Goal: Task Accomplishment & Management: Use online tool/utility

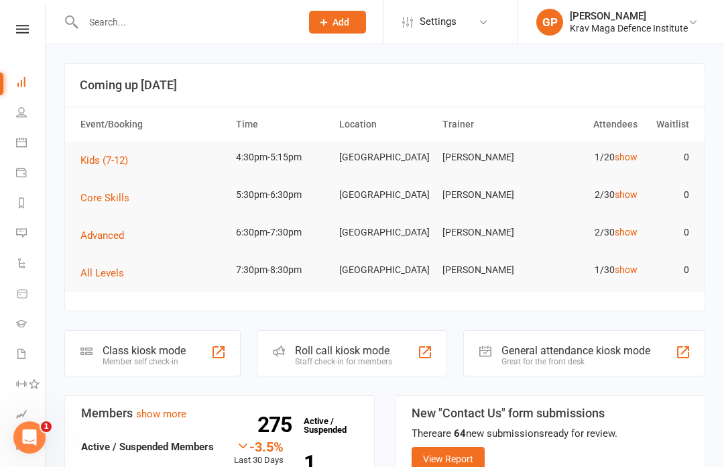
click at [19, 150] on link "Calendar" at bounding box center [31, 144] width 30 height 30
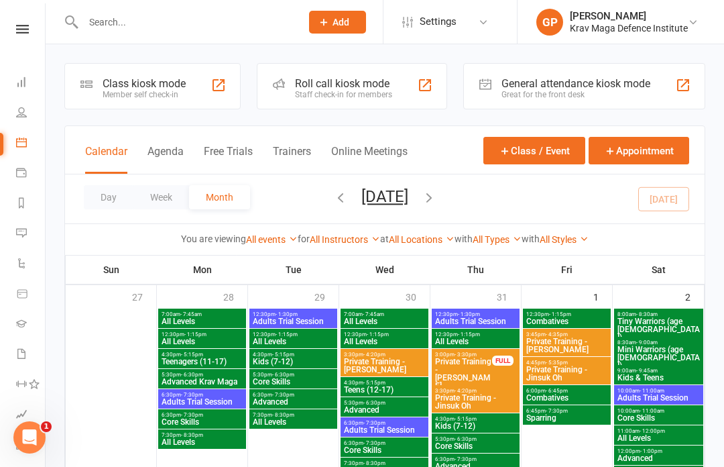
click at [159, 158] on button "Agenda" at bounding box center [165, 159] width 36 height 29
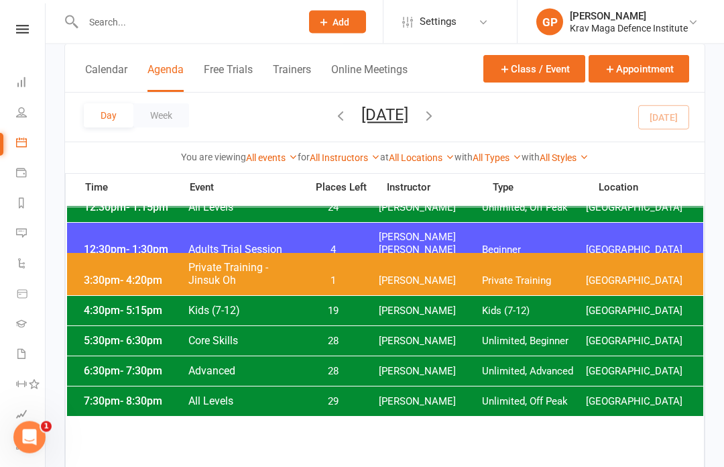
scroll to position [117, 0]
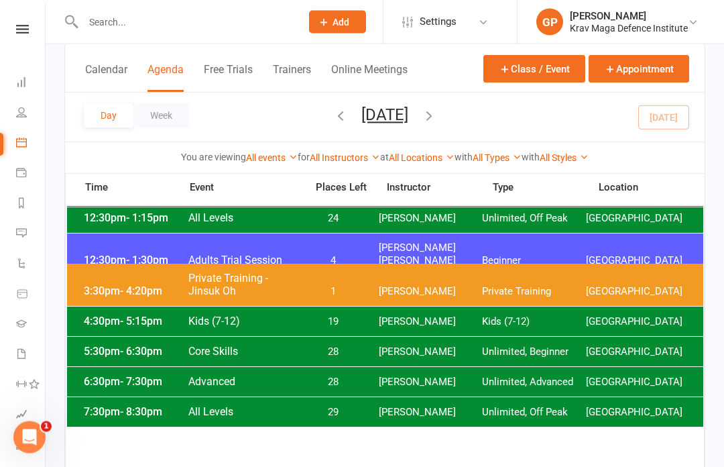
click at [115, 331] on div "4:30pm - 5:15pm Kids (7-12) 19 Giacomo Palladin Kids (7-12) Surry Hills Gym" at bounding box center [385, 321] width 636 height 29
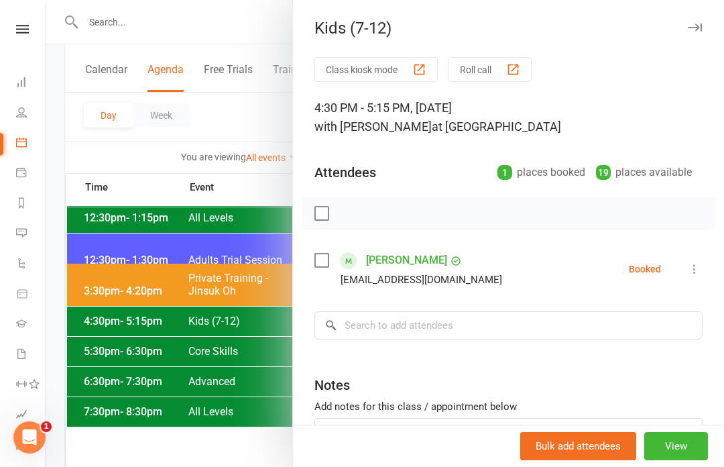
click at [341, 70] on button "Class kiosk mode" at bounding box center [375, 69] width 123 height 25
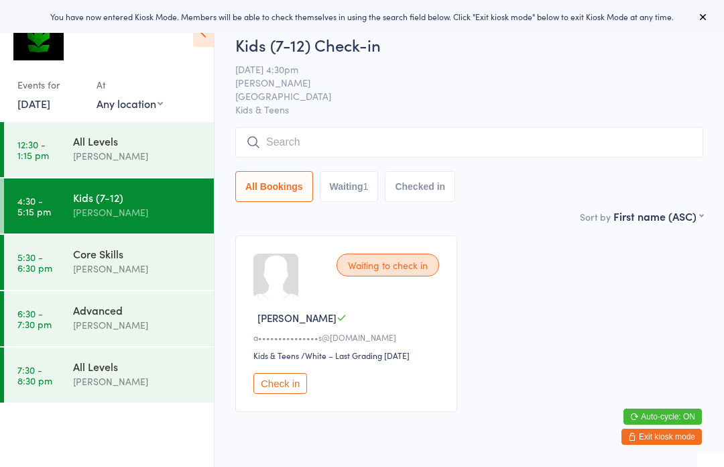
click at [282, 178] on button "All Bookings" at bounding box center [274, 186] width 78 height 31
click at [288, 133] on input "search" at bounding box center [469, 142] width 468 height 31
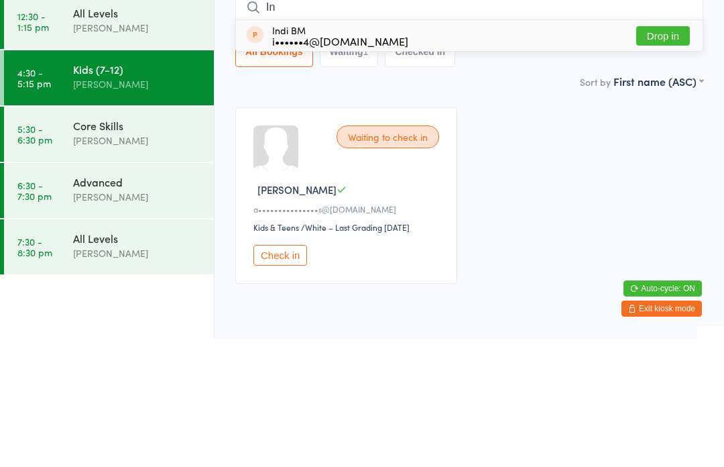
type input "I"
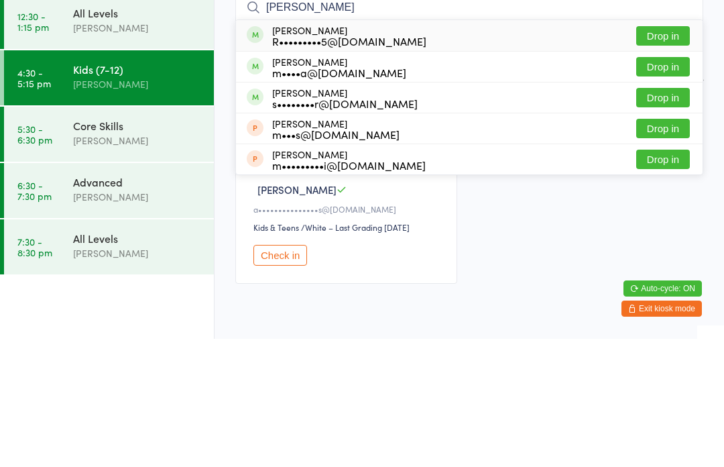
type input "Mina"
click at [287, 153] on div "Mina Moghaddam R•••••••••5@gmail.com" at bounding box center [349, 163] width 154 height 21
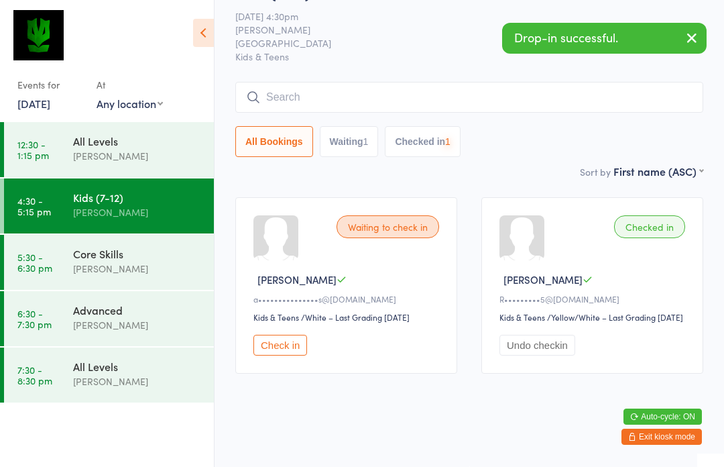
scroll to position [67, 0]
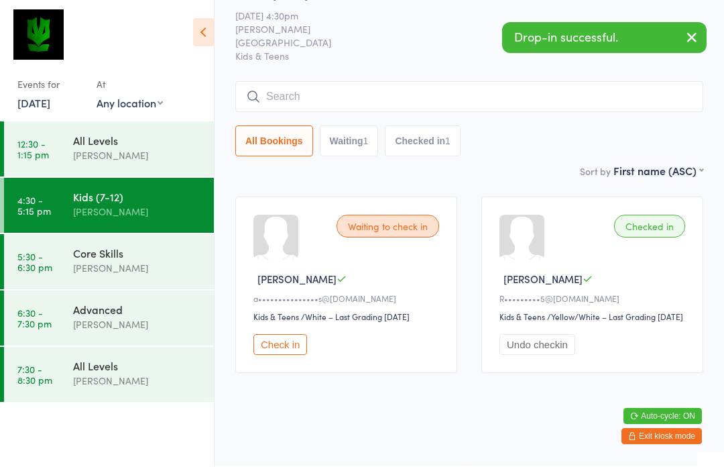
click at [273, 344] on button "Check in" at bounding box center [280, 345] width 54 height 21
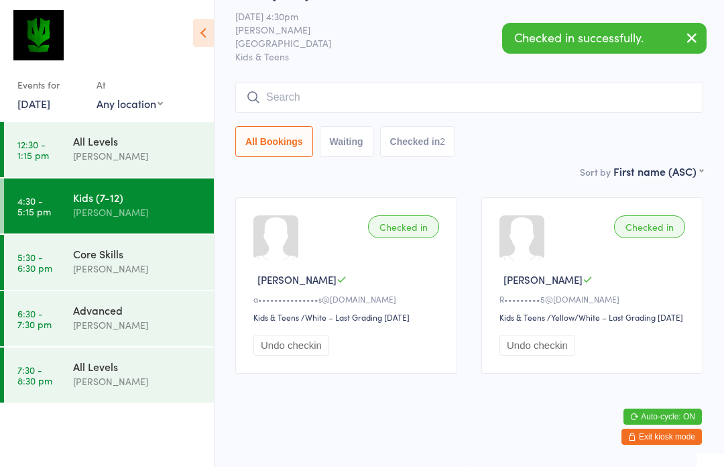
scroll to position [57, 0]
click at [294, 82] on input "search" at bounding box center [469, 97] width 468 height 31
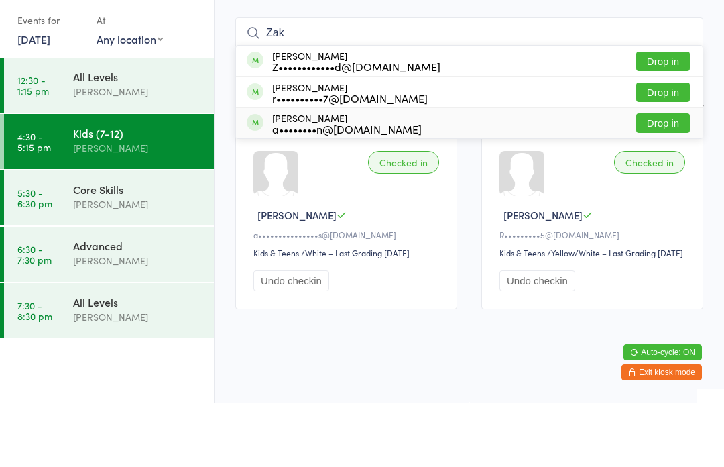
type input "Zak"
click at [264, 172] on div "Zaki Muscio-Dobkin a••••••••n@gmail.com Drop in" at bounding box center [469, 187] width 467 height 30
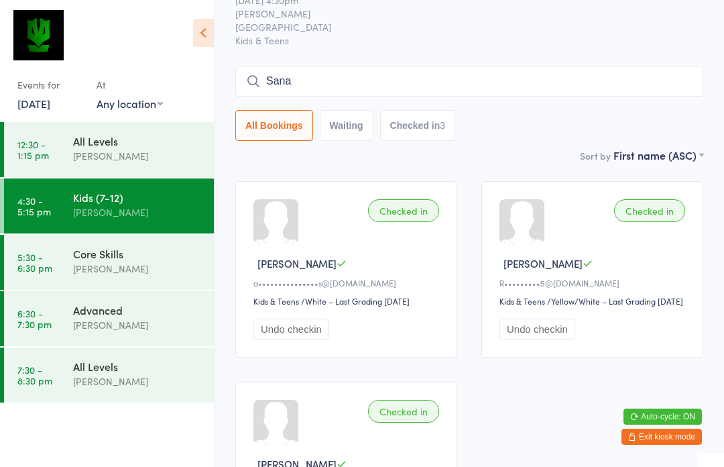
scroll to position [53, 0]
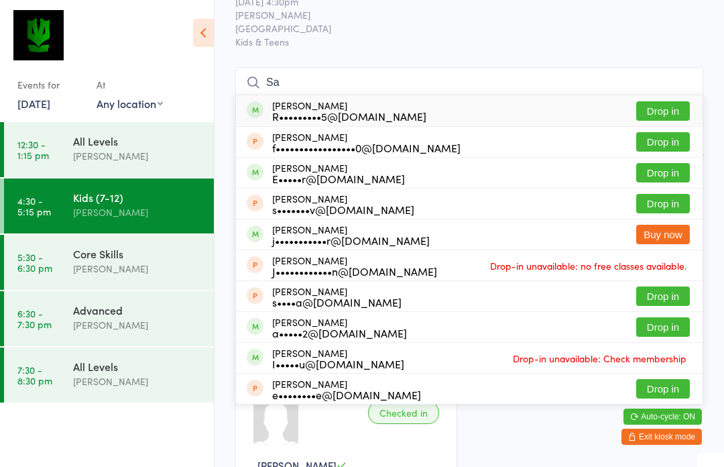
type input "S"
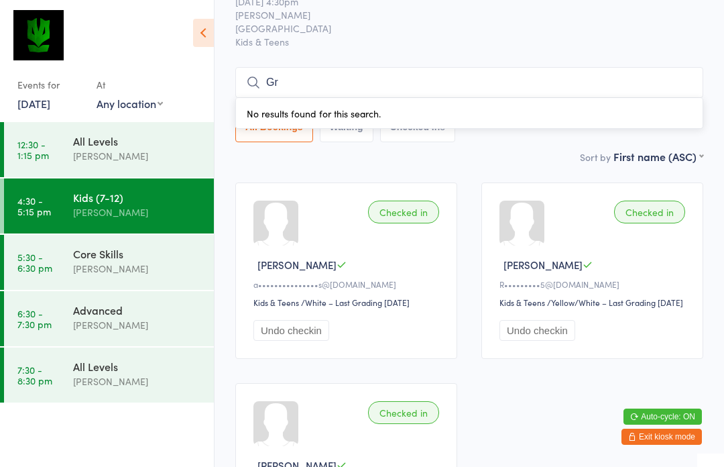
type input "G"
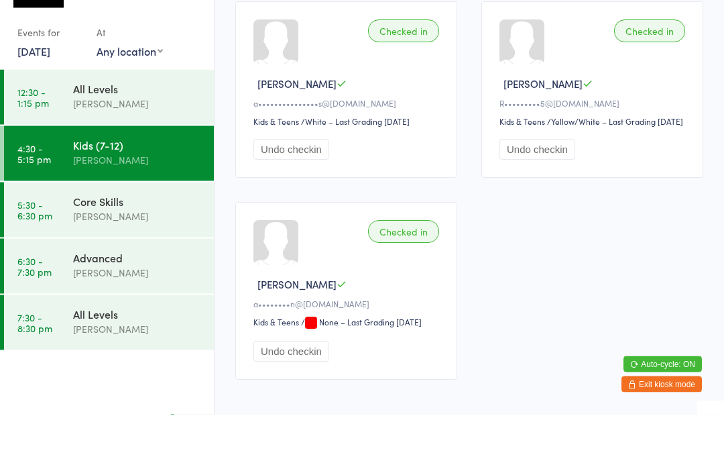
scroll to position [41, 0]
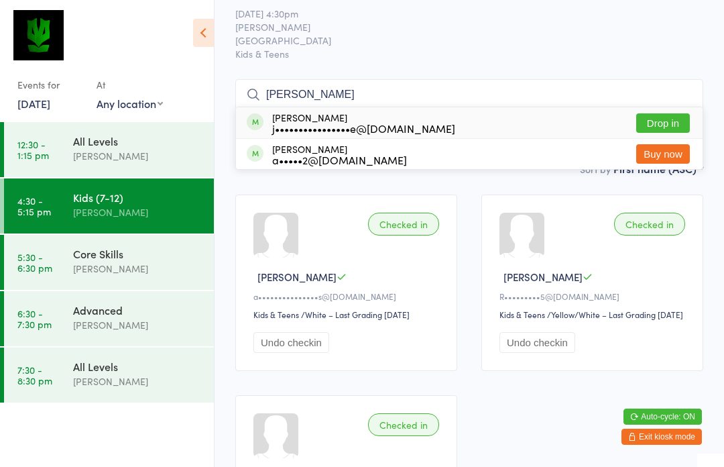
type input "Ashton"
click at [656, 119] on button "Drop in" at bounding box center [663, 122] width 54 height 19
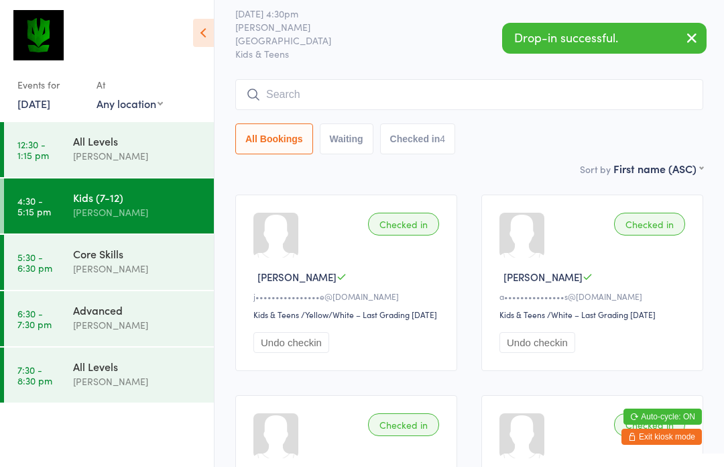
click at [284, 91] on input "search" at bounding box center [469, 94] width 468 height 31
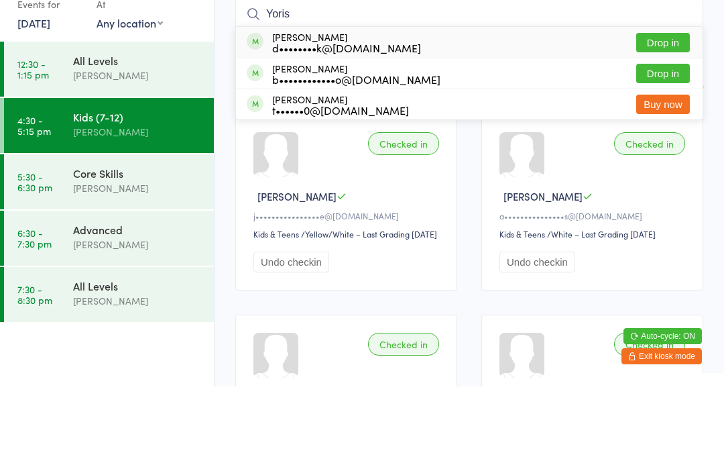
type input "Yoris"
click at [658, 113] on button "Drop in" at bounding box center [663, 122] width 54 height 19
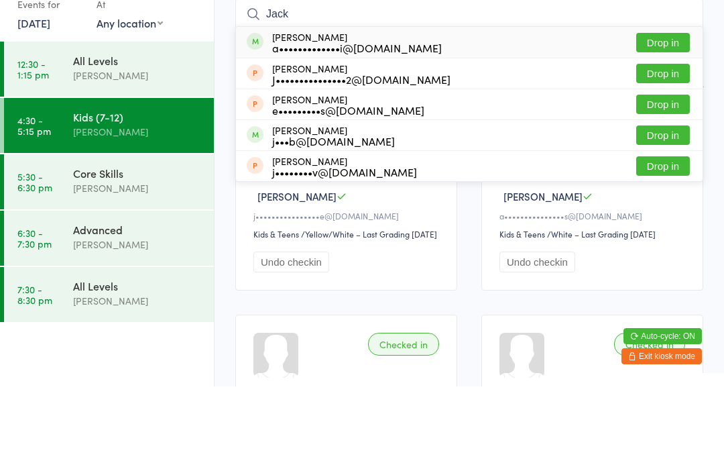
type input "Jack"
click at [674, 113] on button "Drop in" at bounding box center [663, 122] width 54 height 19
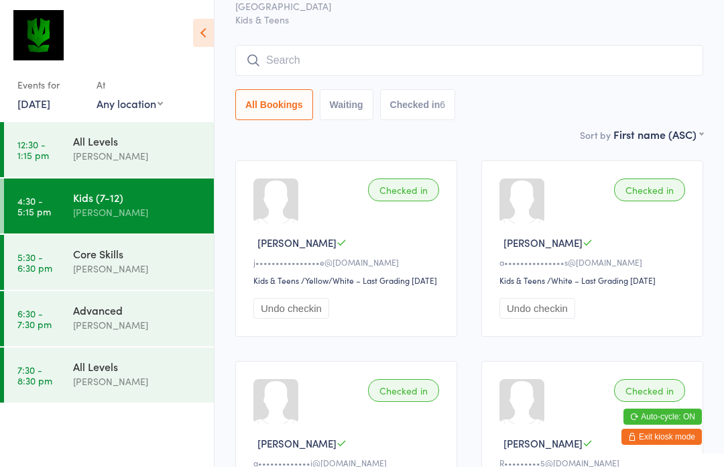
scroll to position [80, 0]
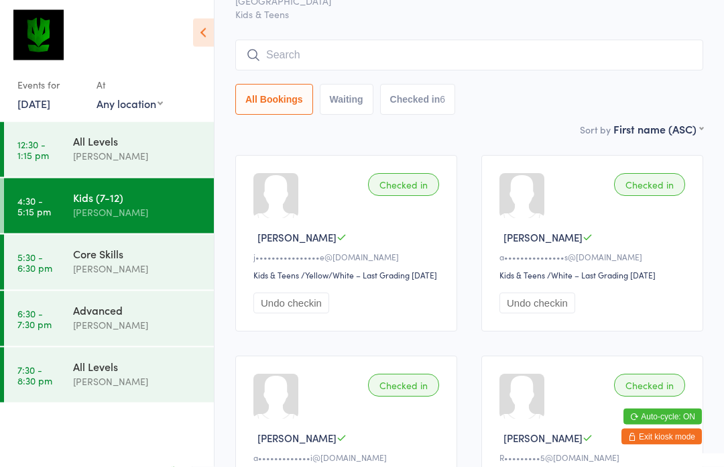
click at [390, 41] on input "search" at bounding box center [469, 55] width 468 height 31
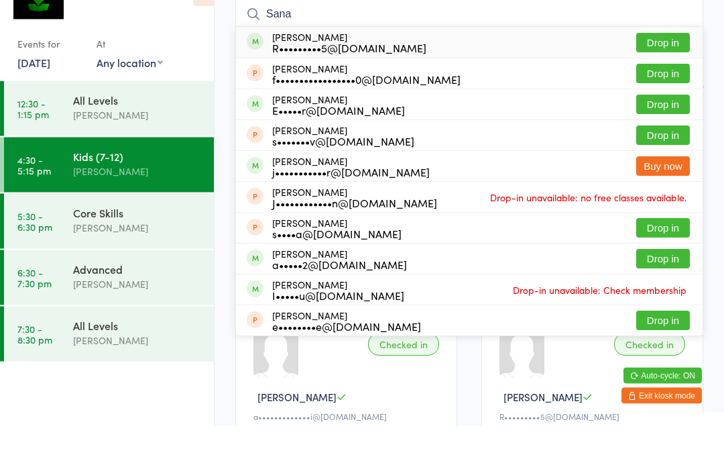
type input "Sana"
click at [669, 74] on button "Drop in" at bounding box center [663, 83] width 54 height 19
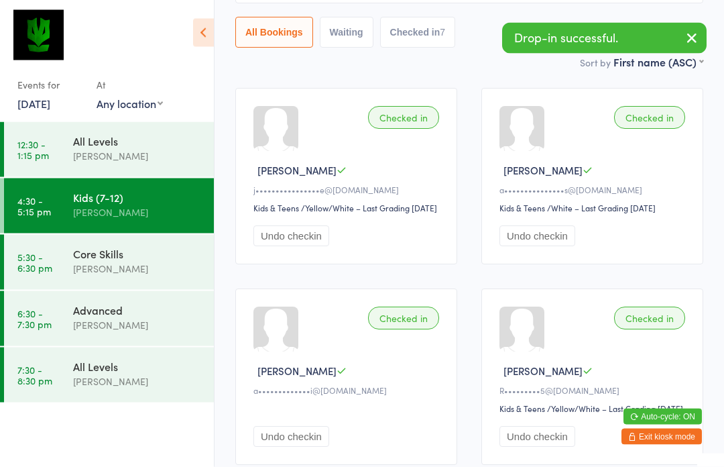
scroll to position [0, 0]
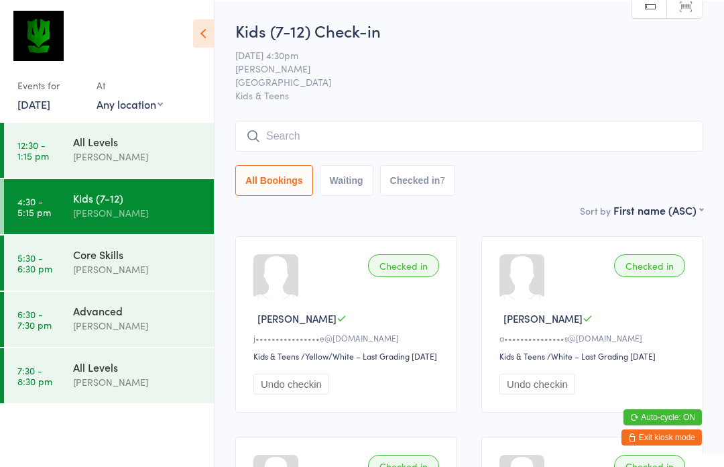
click at [416, 139] on input "search" at bounding box center [469, 135] width 468 height 31
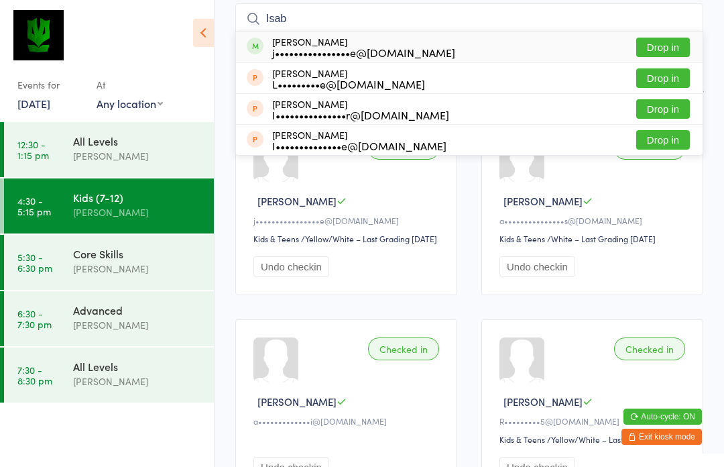
scroll to position [113, 0]
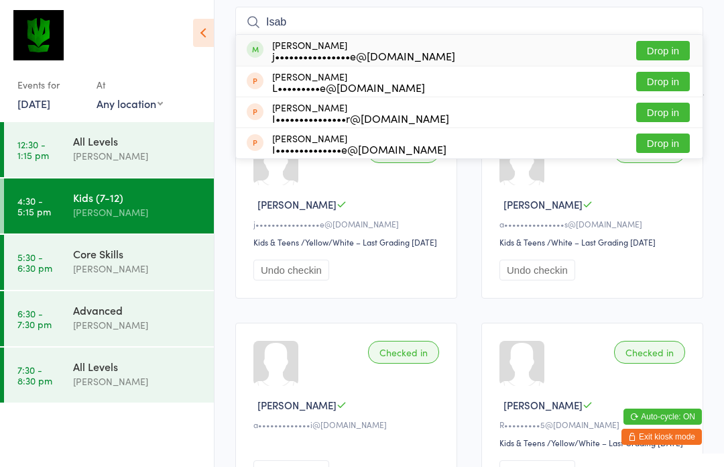
type input "Isab"
click at [667, 56] on button "Drop in" at bounding box center [663, 50] width 54 height 19
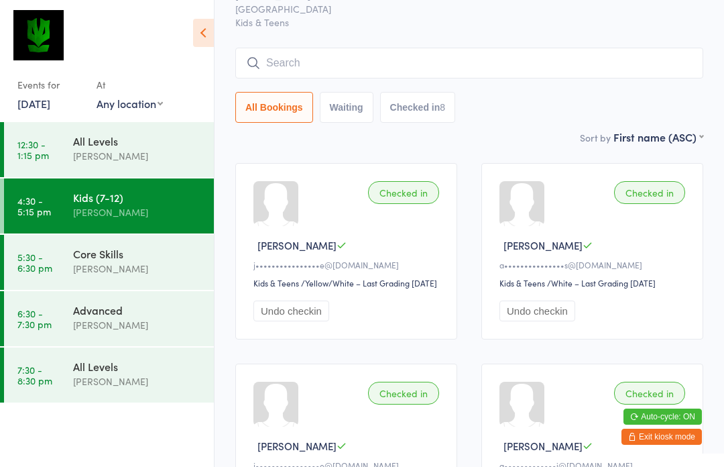
scroll to position [0, 0]
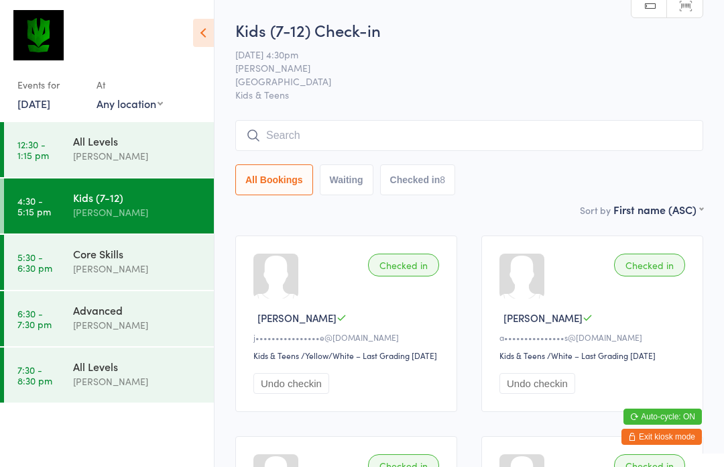
click at [382, 124] on input "search" at bounding box center [469, 135] width 468 height 31
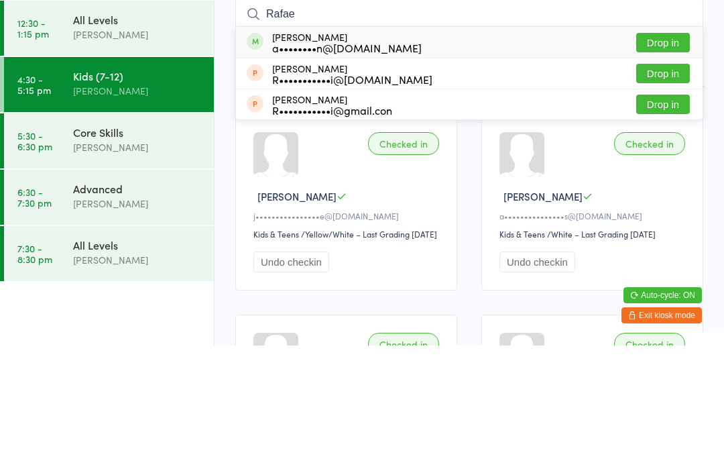
type input "Rafae"
click at [665, 154] on button "Drop in" at bounding box center [663, 163] width 54 height 19
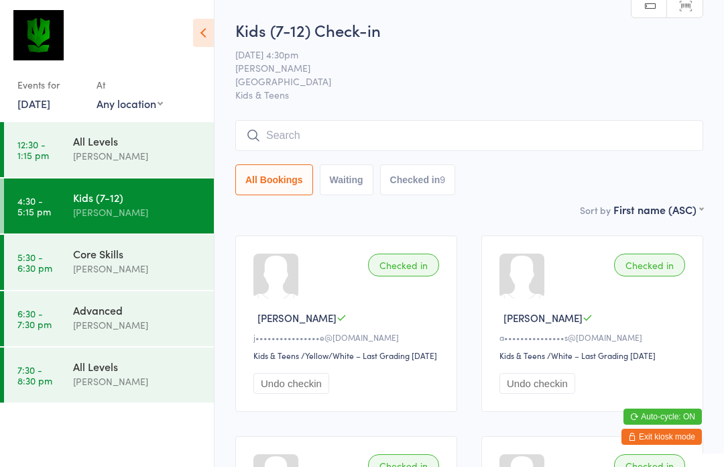
click at [459, 127] on input "search" at bounding box center [469, 135] width 468 height 31
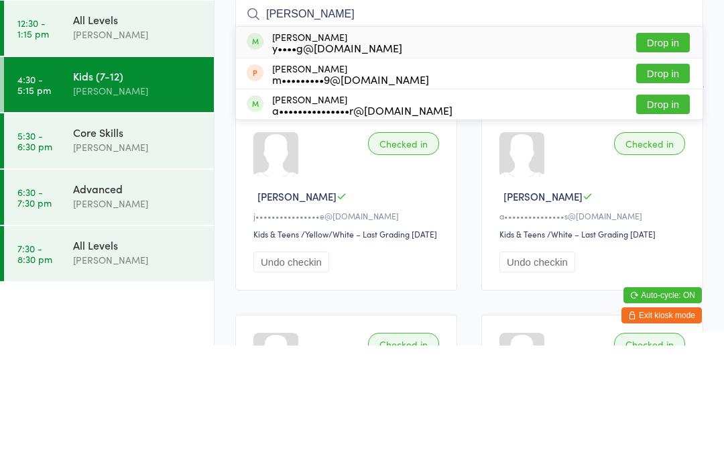
type input "Luka"
click at [668, 154] on button "Drop in" at bounding box center [663, 163] width 54 height 19
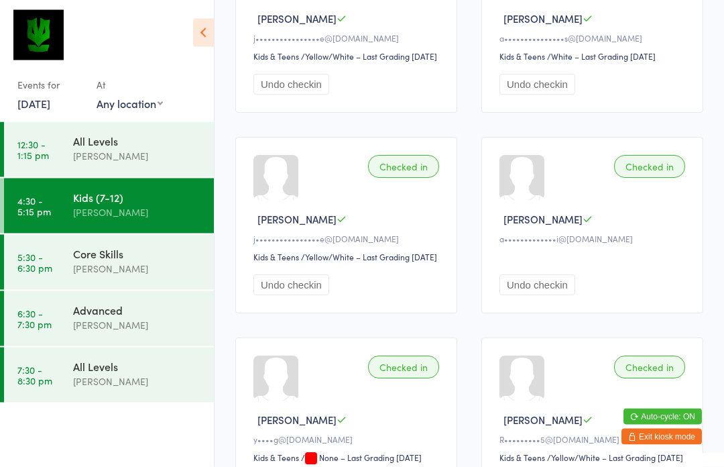
scroll to position [300, 0]
click at [130, 257] on div "Core Skills" at bounding box center [137, 253] width 129 height 15
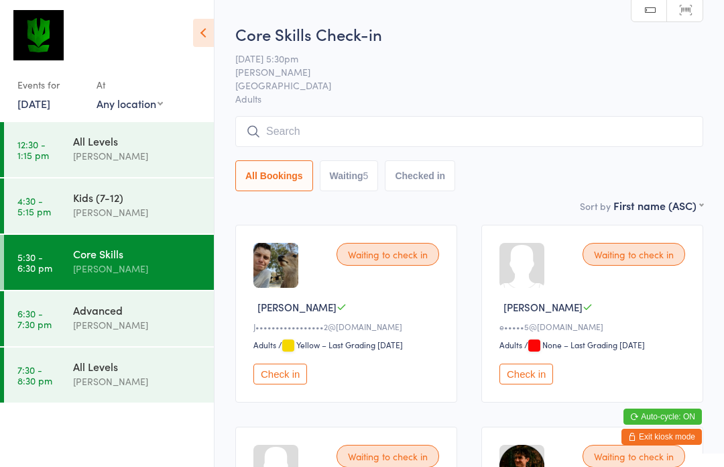
scroll to position [24, 0]
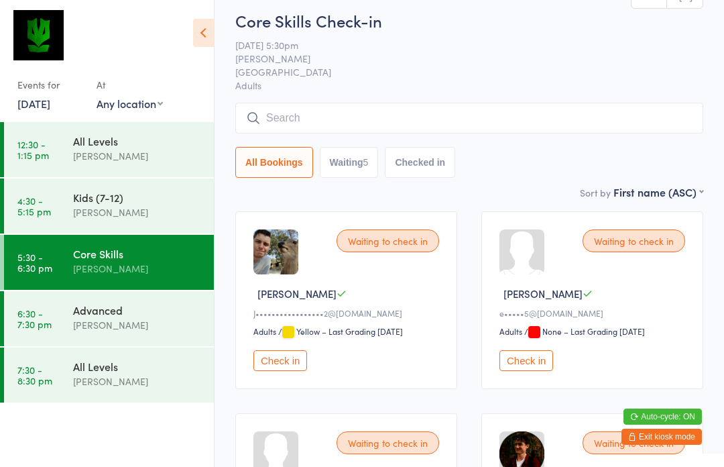
click at [256, 359] on button "Check in" at bounding box center [280, 360] width 54 height 21
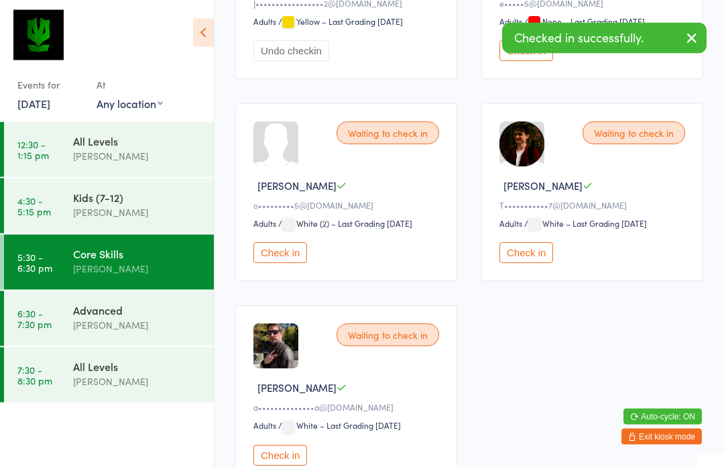
scroll to position [335, 0]
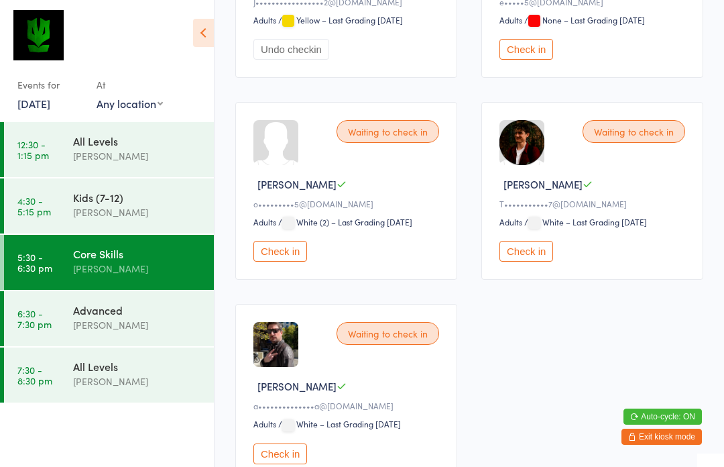
click at [42, 324] on time "6:30 - 7:30 pm" at bounding box center [34, 318] width 34 height 21
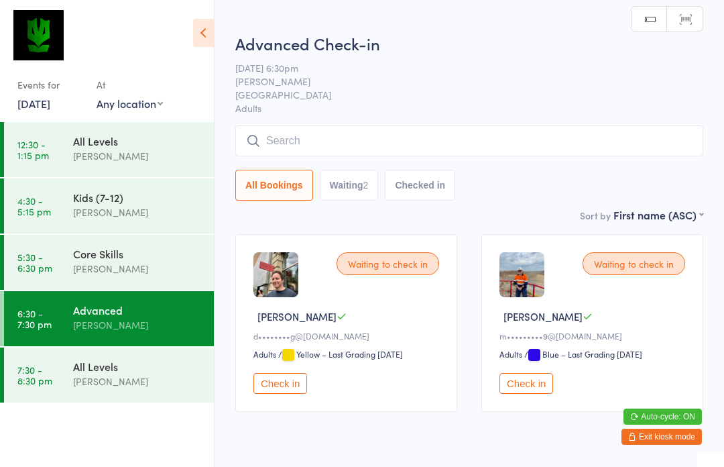
scroll to position [9, 0]
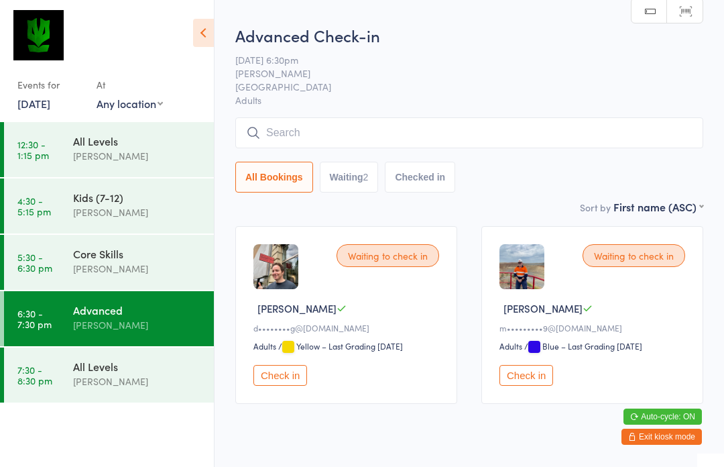
click at [656, 129] on input "search" at bounding box center [469, 132] width 468 height 31
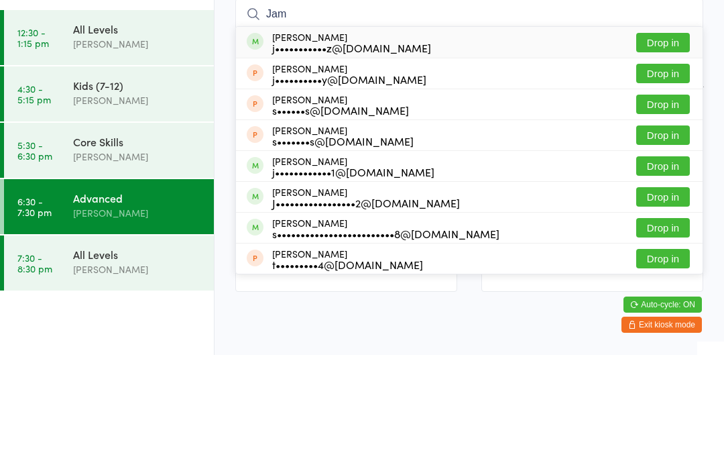
type input "Jam"
click at [678, 299] on button "Drop in" at bounding box center [663, 308] width 54 height 19
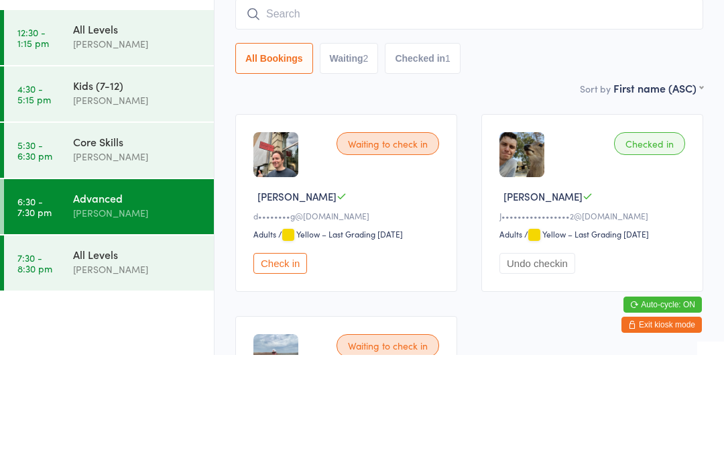
click at [77, 261] on div "[PERSON_NAME]" at bounding box center [137, 268] width 129 height 15
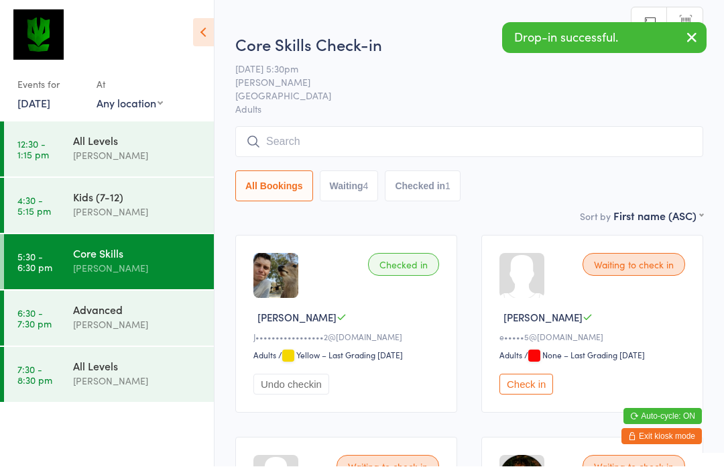
scroll to position [1, 0]
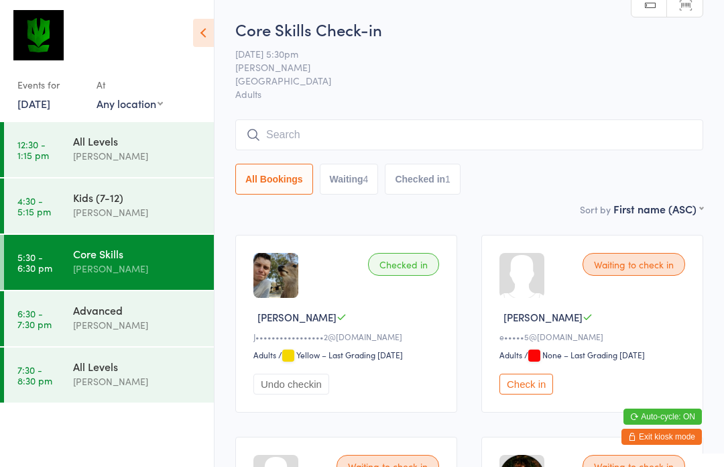
click at [624, 134] on input "search" at bounding box center [469, 134] width 468 height 31
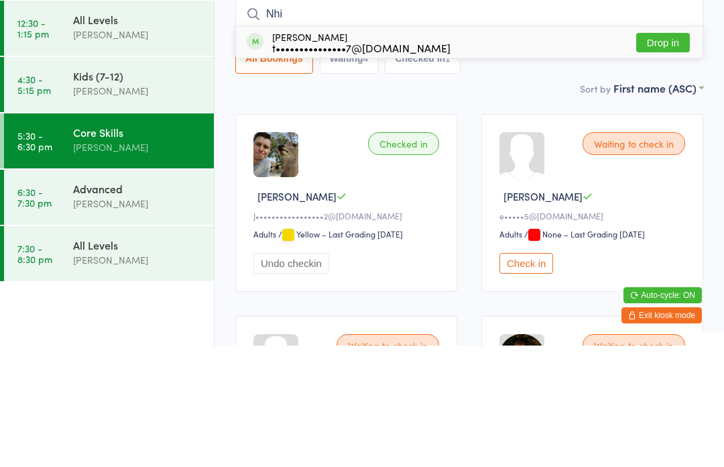
type input "Nhi"
click at [664, 154] on button "Drop in" at bounding box center [663, 163] width 54 height 19
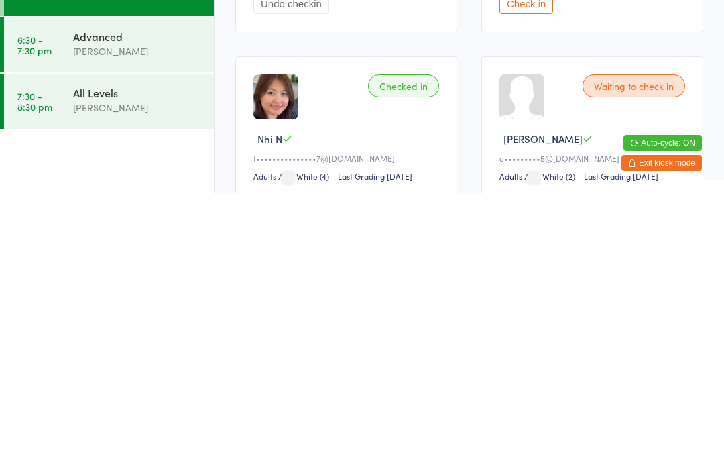
scroll to position [110, 0]
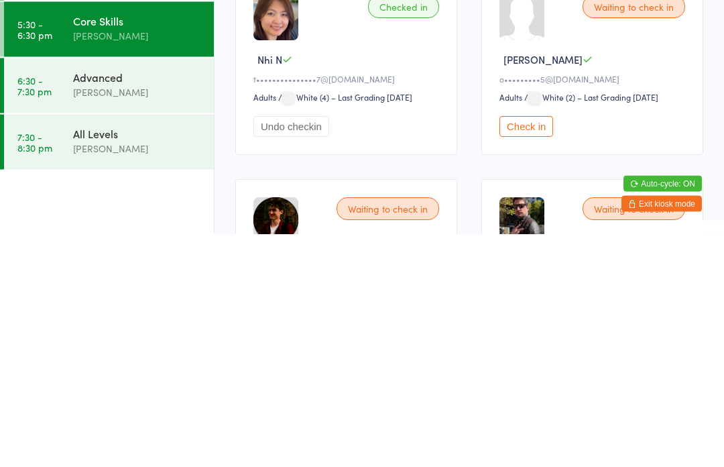
click at [514, 349] on button "Check in" at bounding box center [526, 359] width 54 height 21
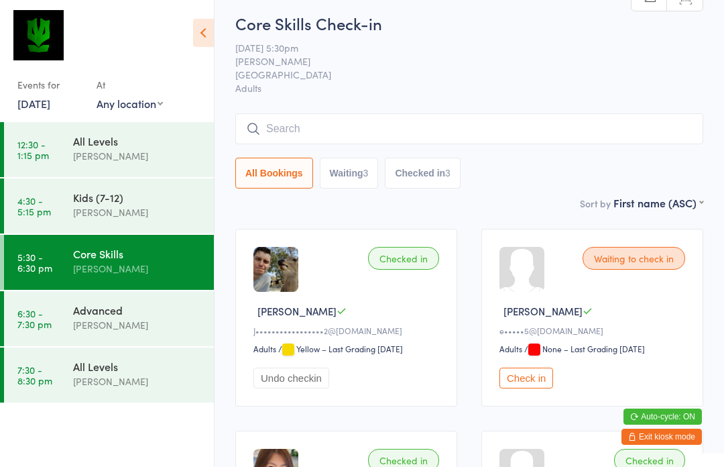
scroll to position [0, 0]
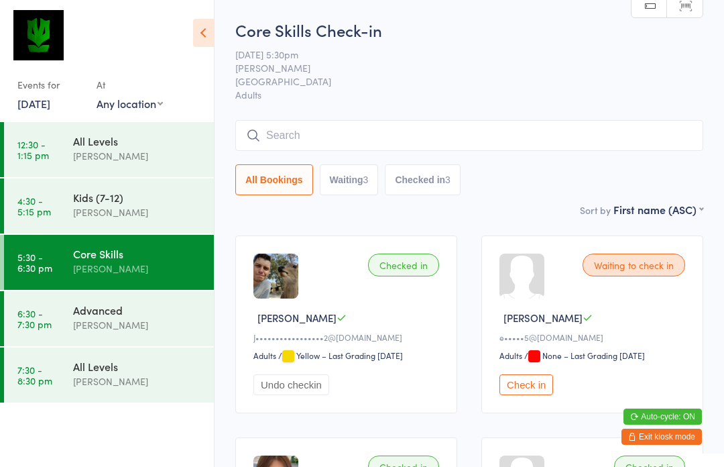
click at [341, 139] on input "search" at bounding box center [469, 135] width 468 height 31
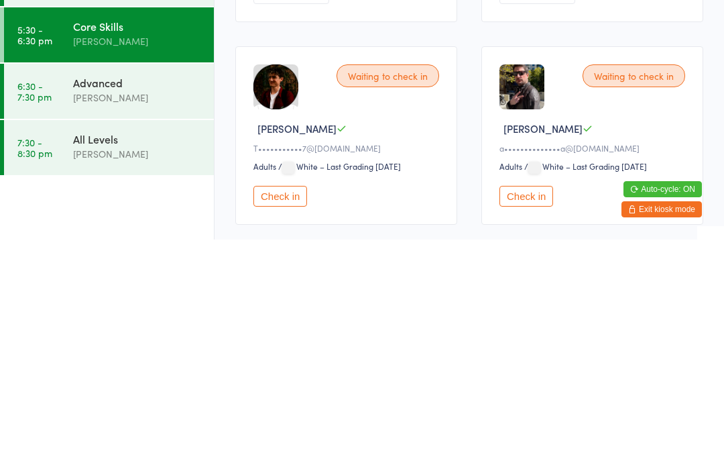
scroll to position [467, 0]
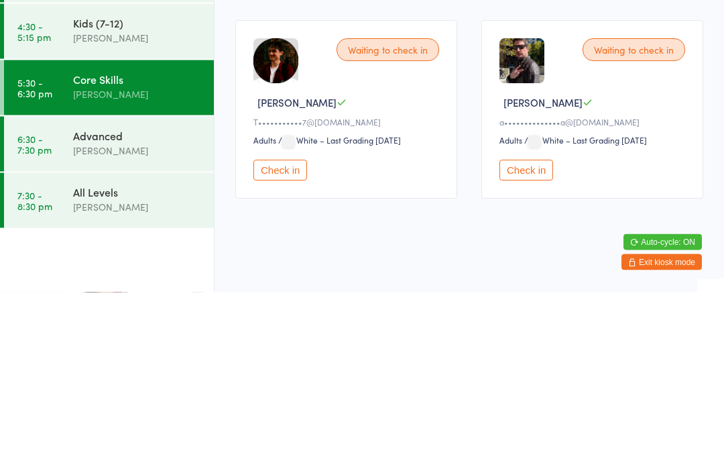
click at [284, 335] on button "Check in" at bounding box center [280, 345] width 54 height 21
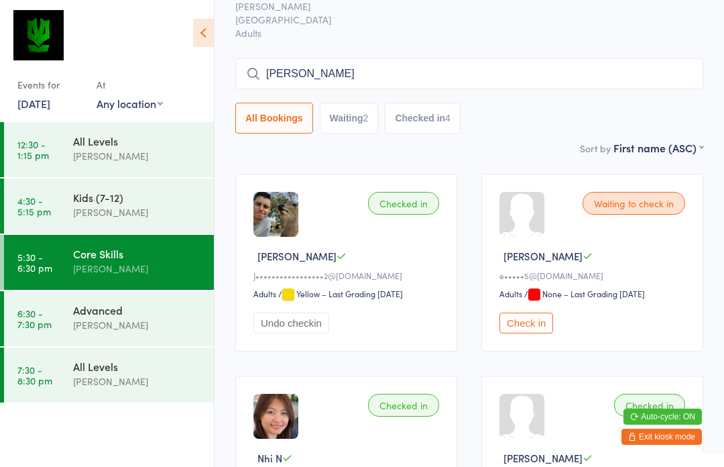
scroll to position [0, 0]
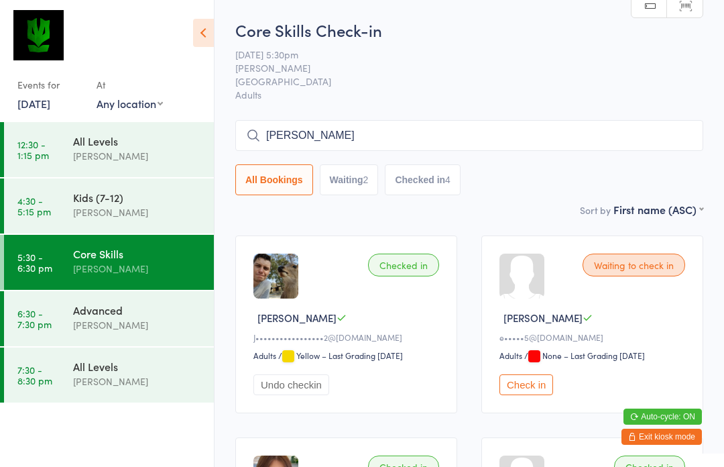
click at [462, 138] on input "Waller" at bounding box center [469, 135] width 468 height 31
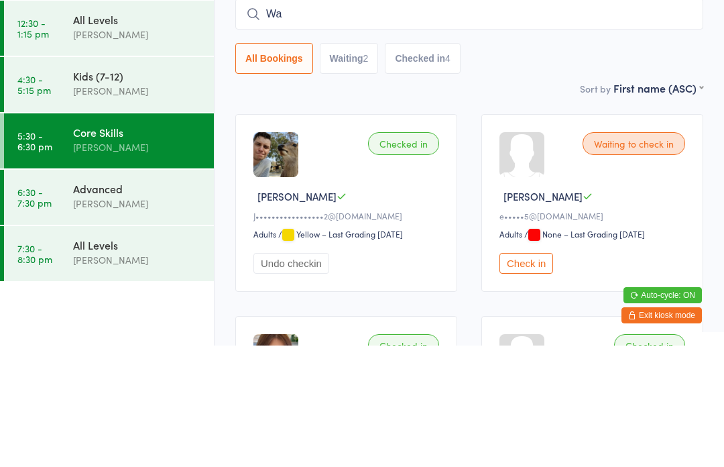
type input "W"
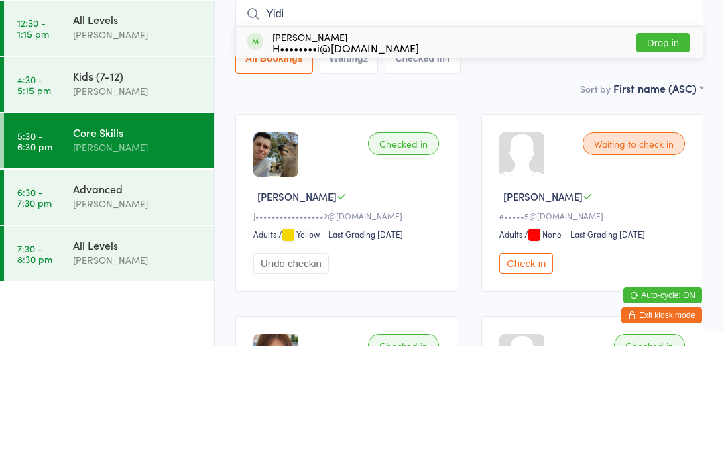
type input "Yidi"
click at [670, 154] on button "Drop in" at bounding box center [663, 163] width 54 height 19
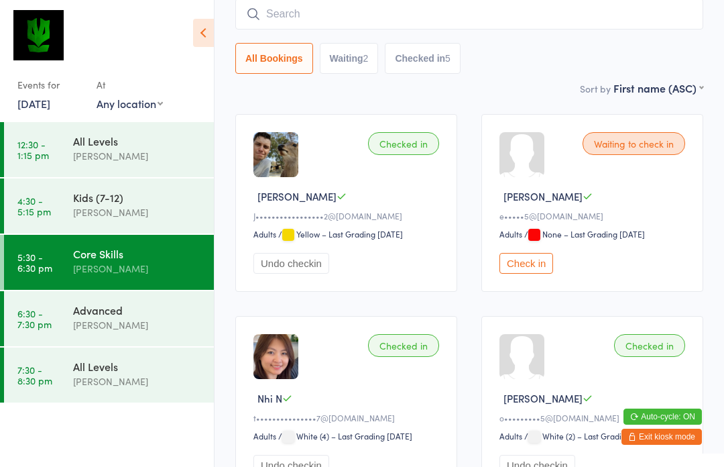
click at [343, 68] on button "Waiting 2" at bounding box center [349, 58] width 59 height 31
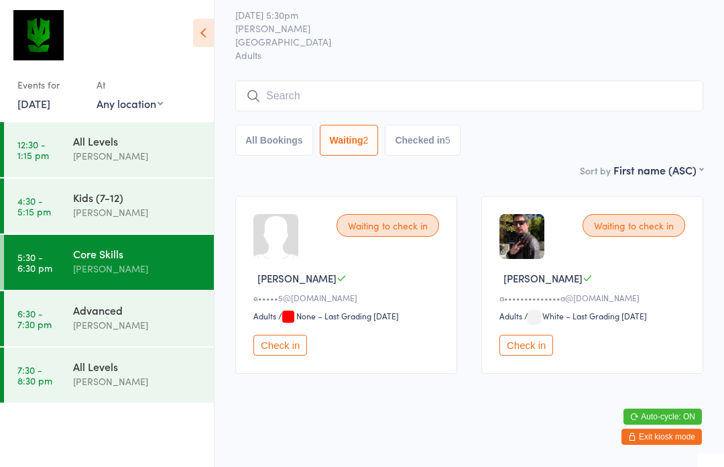
click at [510, 338] on button "Check in" at bounding box center [526, 345] width 54 height 21
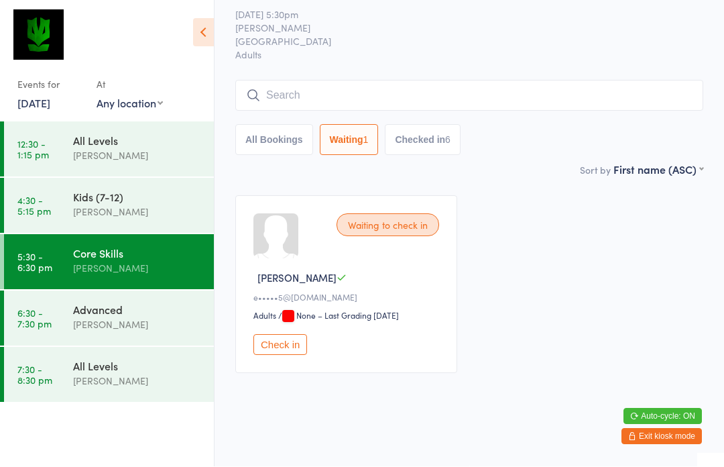
click at [293, 338] on button "Check in" at bounding box center [280, 345] width 54 height 21
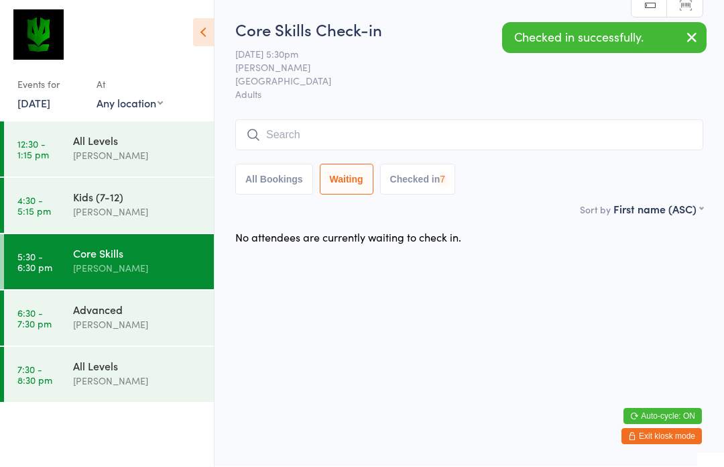
scroll to position [0, 0]
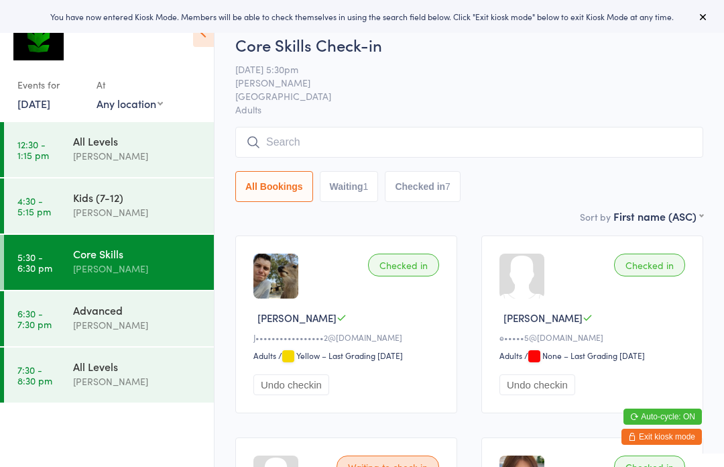
click at [440, 149] on input "search" at bounding box center [469, 142] width 468 height 31
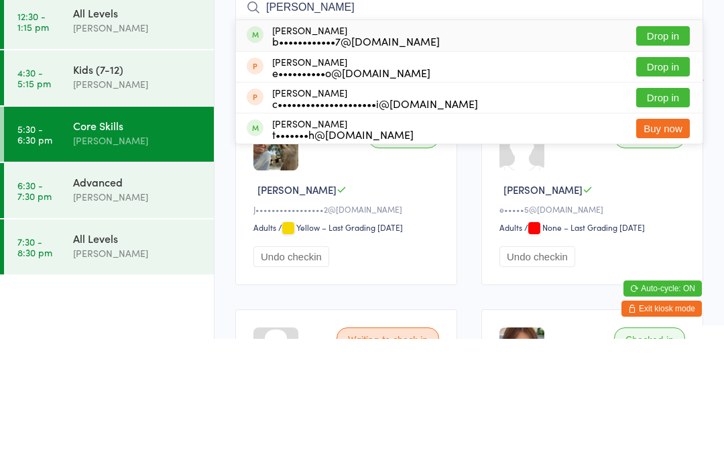
type input "Beth"
click at [673, 154] on button "Drop in" at bounding box center [663, 163] width 54 height 19
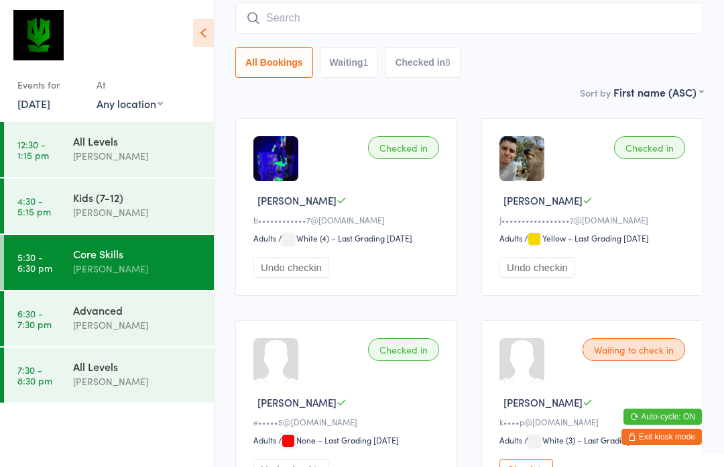
scroll to position [114, 0]
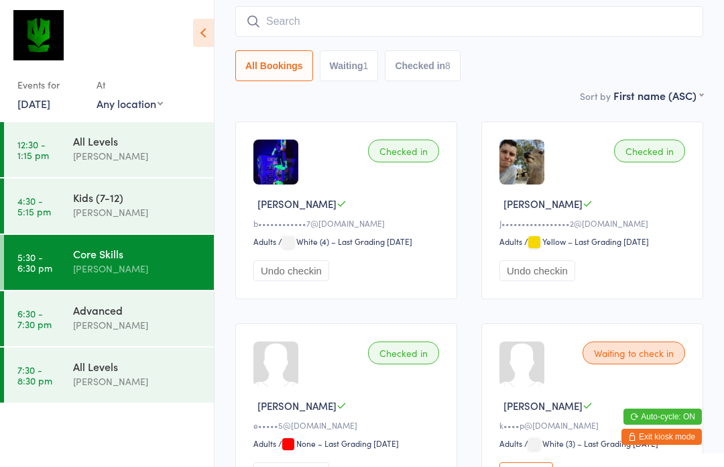
click at [540, 29] on input "search" at bounding box center [469, 21] width 468 height 31
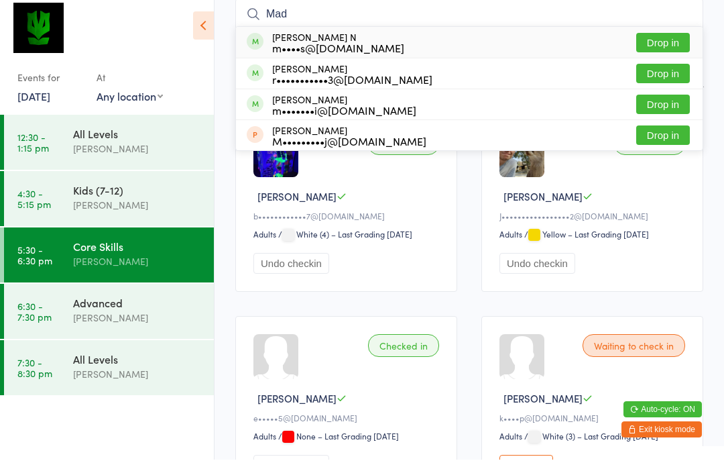
type input "Mad"
click at [662, 43] on button "Drop in" at bounding box center [663, 49] width 54 height 19
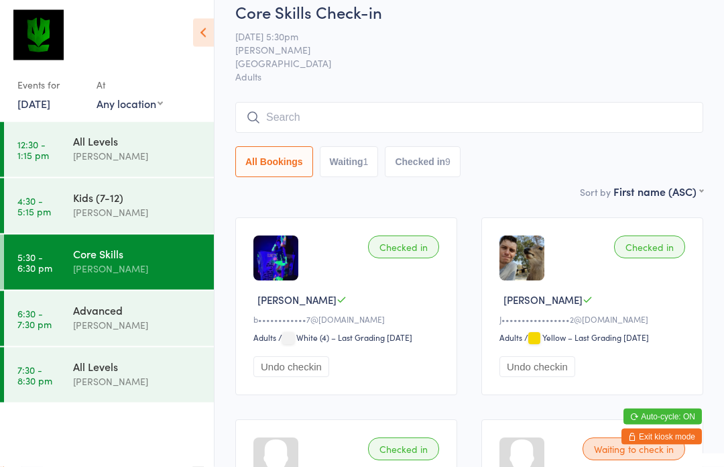
scroll to position [0, 0]
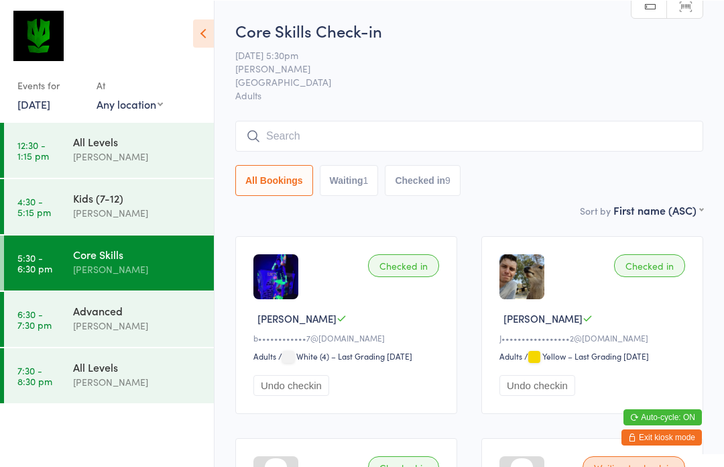
click at [413, 138] on input "search" at bounding box center [469, 135] width 468 height 31
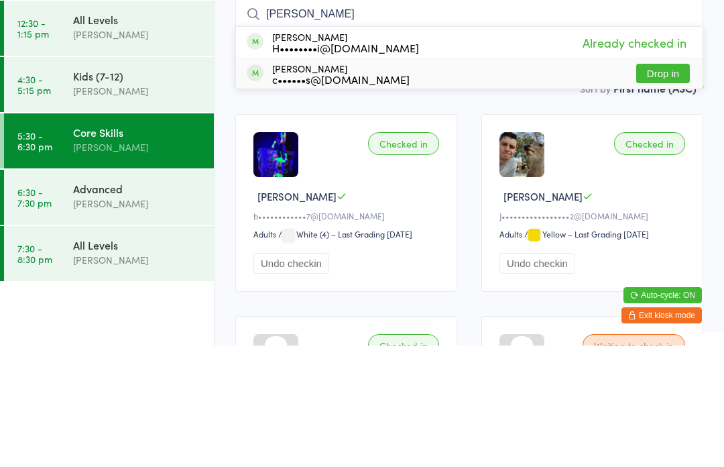
type input "Yi"
click at [392, 180] on div "Yishu Zeng c••••••s@gmail.com Drop in" at bounding box center [469, 195] width 467 height 30
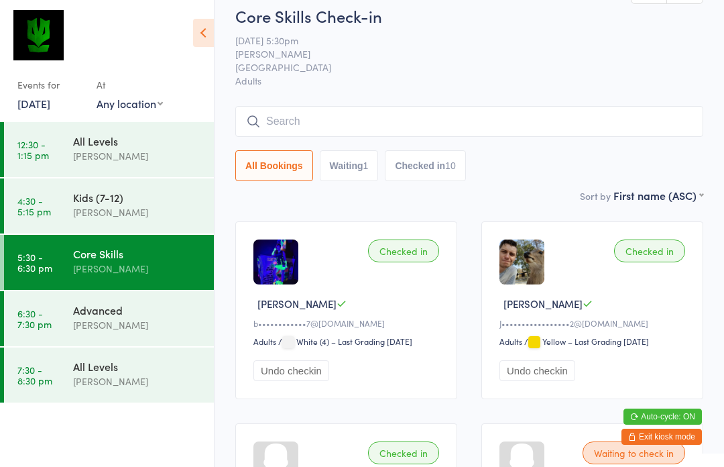
scroll to position [13, 0]
click at [342, 123] on input "search" at bounding box center [469, 122] width 468 height 31
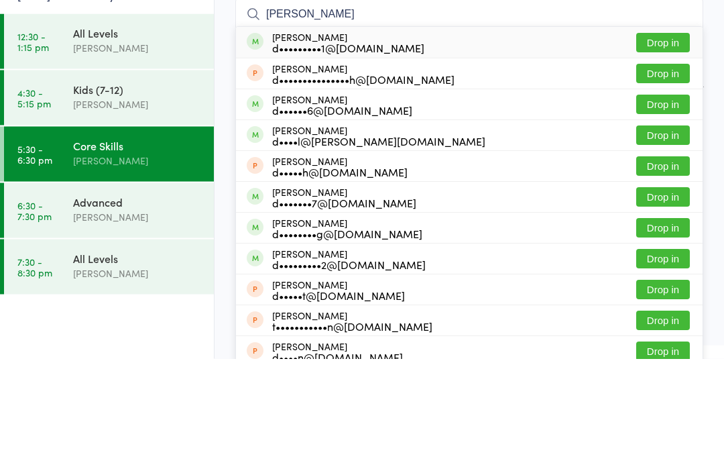
type input "Daniel"
click at [468, 198] on div "Daniel Power d••••••6@protonmail.com Drop in" at bounding box center [469, 213] width 467 height 30
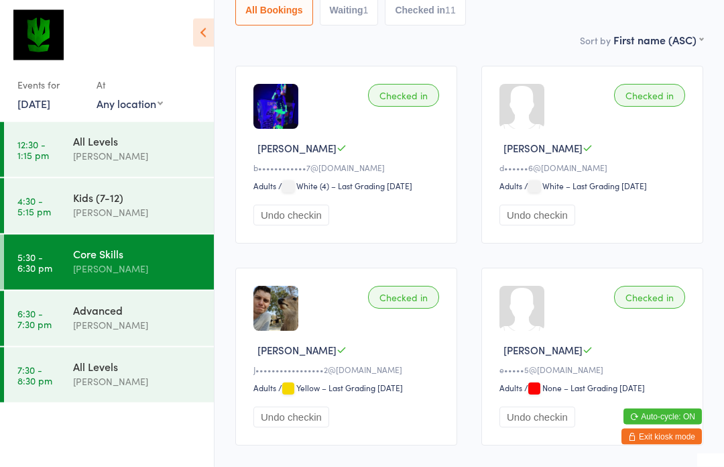
scroll to position [170, 0]
click at [652, 103] on div "Checked in" at bounding box center [649, 95] width 71 height 23
click at [99, 320] on div "[PERSON_NAME]" at bounding box center [137, 324] width 129 height 15
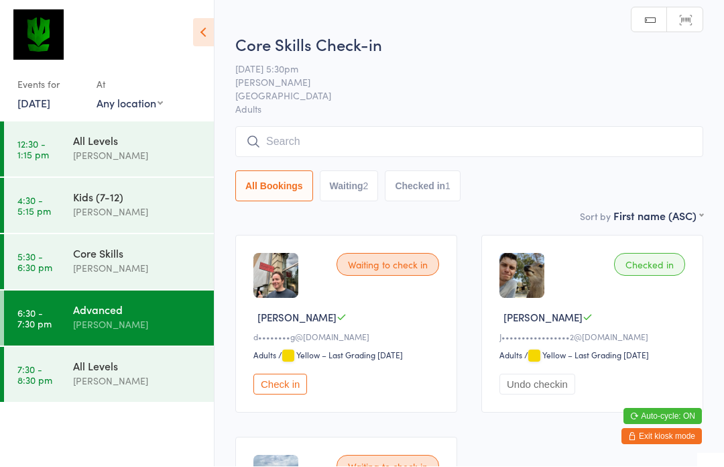
scroll to position [1, 0]
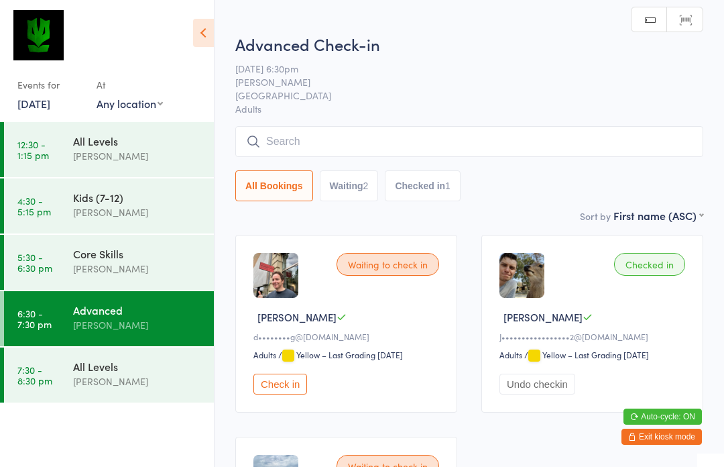
click at [537, 143] on input "search" at bounding box center [469, 141] width 468 height 31
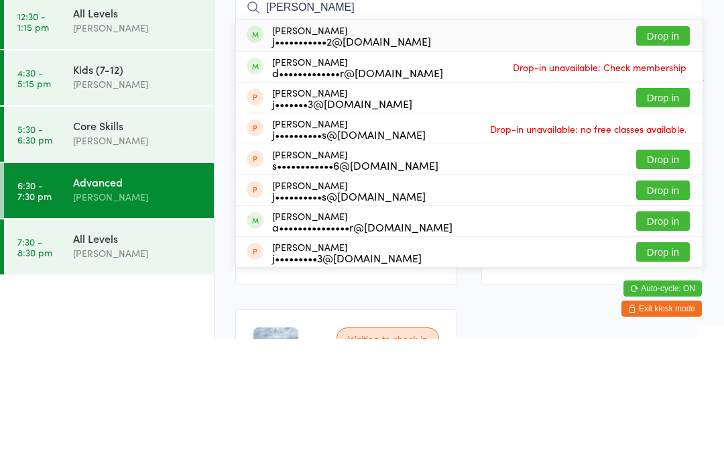
type input "Jona"
click at [668, 154] on button "Drop in" at bounding box center [663, 163] width 54 height 19
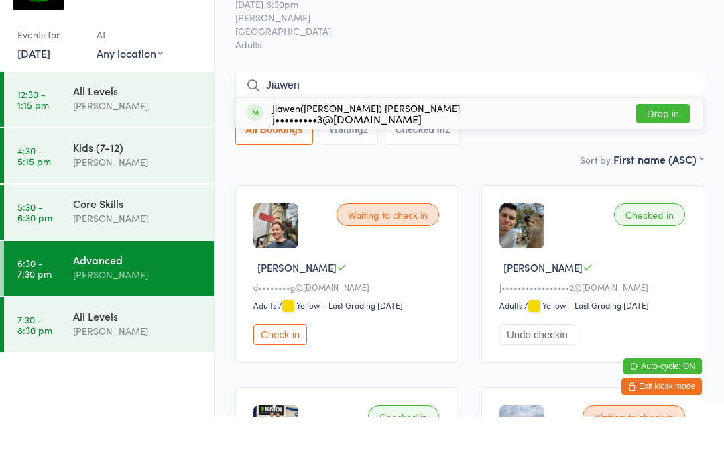
type input "Jiawen"
click at [668, 154] on button "Drop in" at bounding box center [663, 163] width 54 height 19
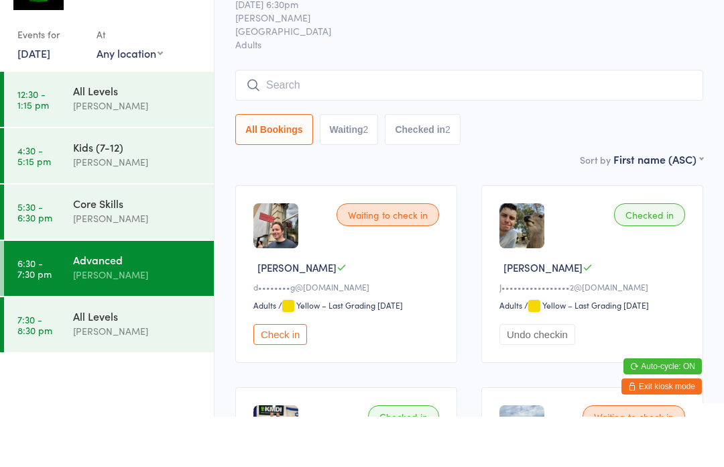
scroll to position [50, 0]
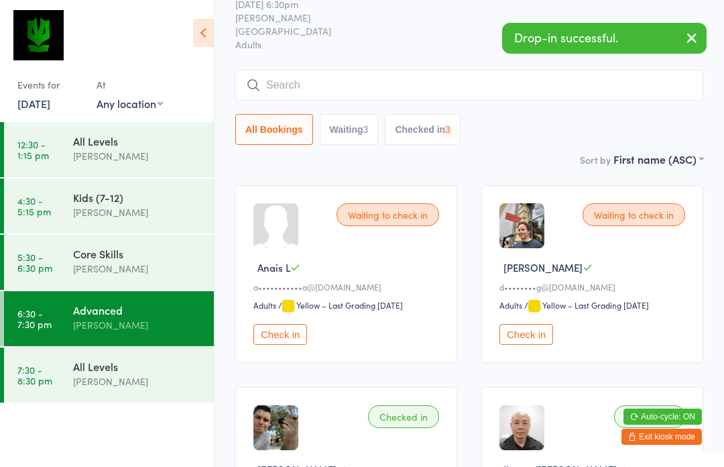
click at [138, 367] on div "All Levels" at bounding box center [137, 366] width 129 height 15
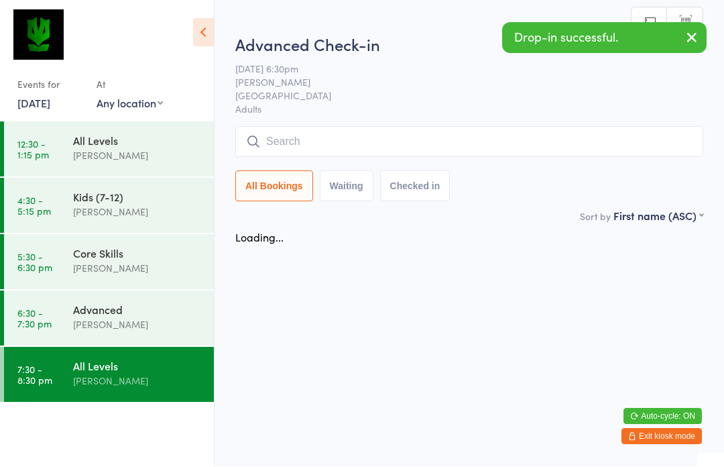
scroll to position [1, 0]
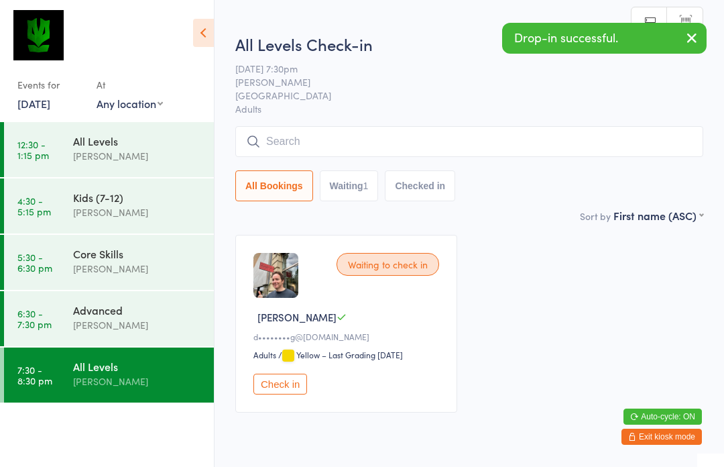
click at [365, 145] on input "search" at bounding box center [469, 141] width 468 height 31
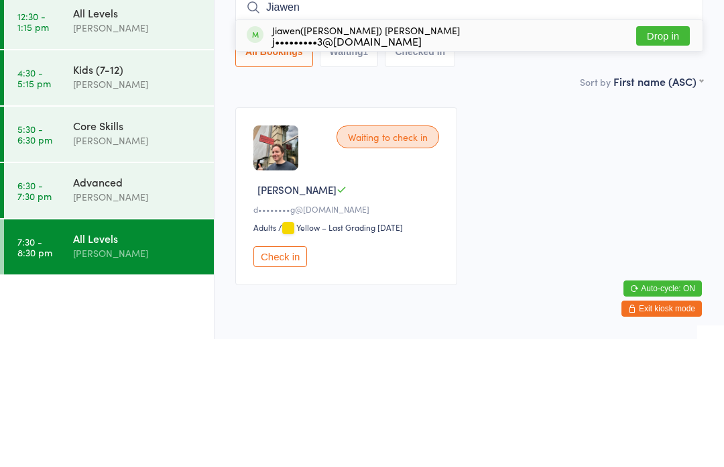
type input "Jiawen"
click at [664, 154] on button "Drop in" at bounding box center [663, 163] width 54 height 19
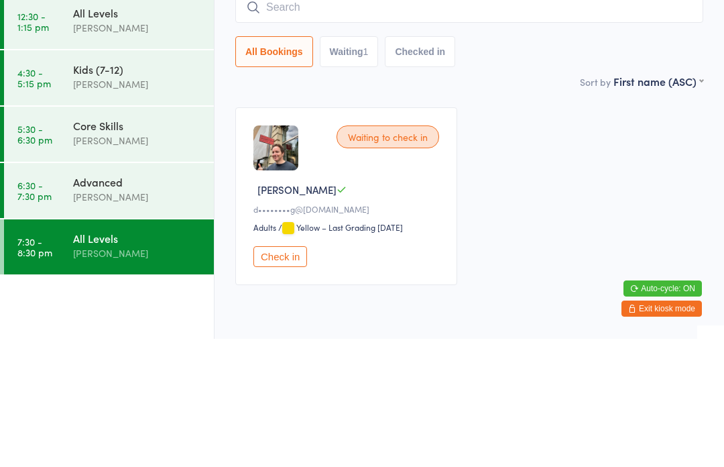
scroll to position [56, 0]
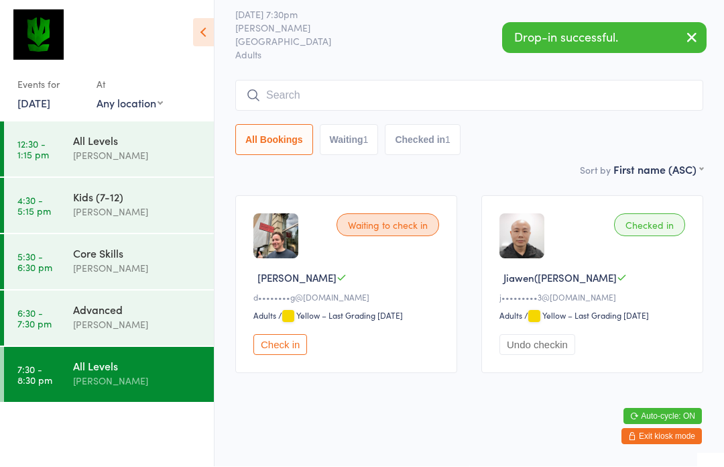
click at [148, 313] on div "Advanced" at bounding box center [137, 309] width 129 height 15
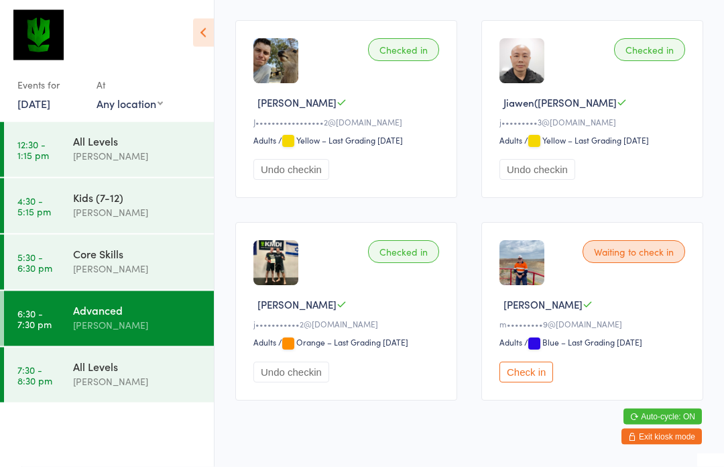
scroll to position [417, 0]
click at [524, 382] on button "Check in" at bounding box center [526, 371] width 54 height 21
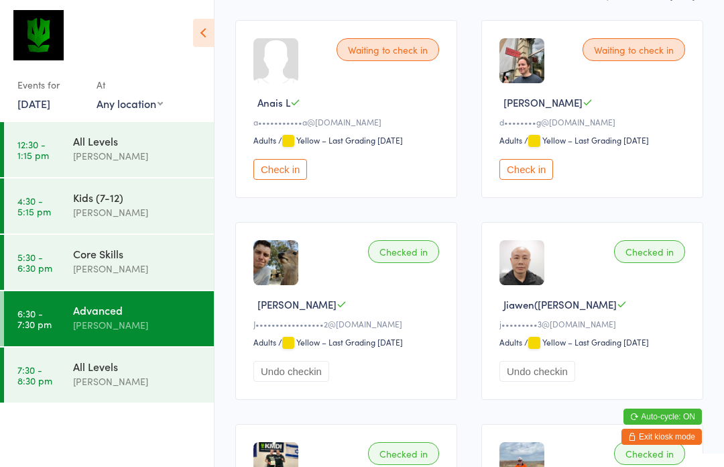
scroll to position [0, 0]
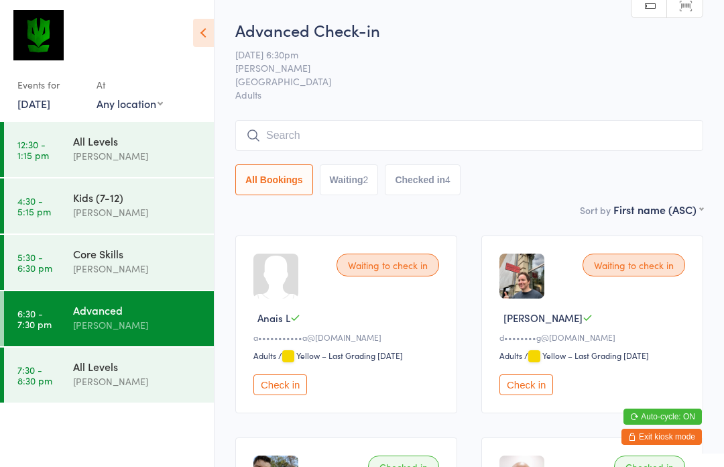
click at [451, 139] on input "search" at bounding box center [469, 135] width 468 height 31
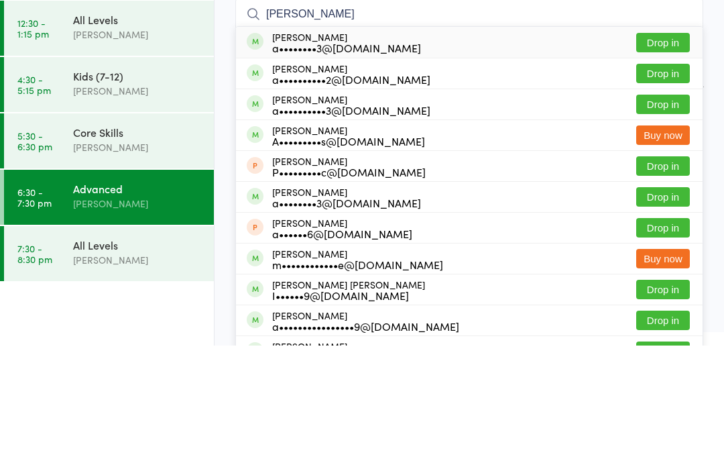
type input "Alex"
click at [670, 154] on button "Drop in" at bounding box center [663, 163] width 54 height 19
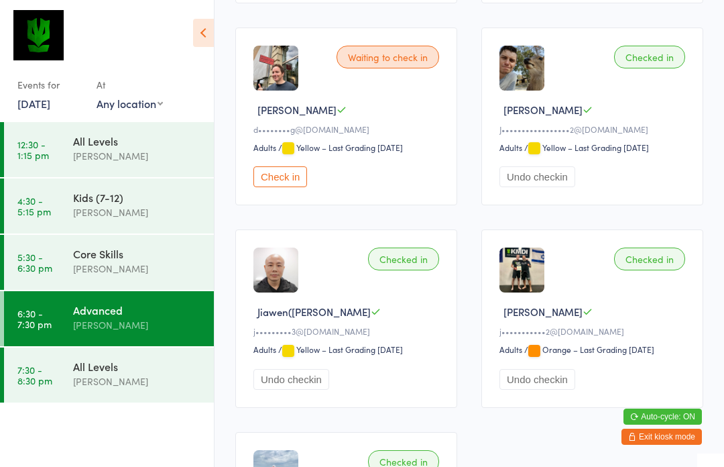
scroll to position [409, 0]
click at [284, 188] on button "Check in" at bounding box center [280, 177] width 54 height 21
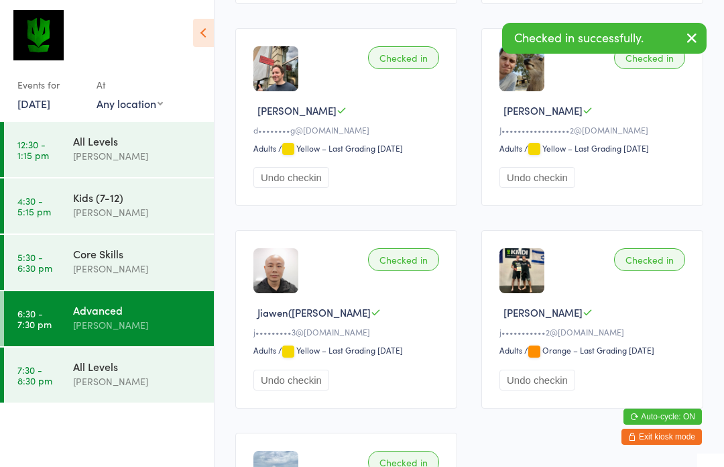
click at [143, 371] on div "All Levels" at bounding box center [137, 366] width 129 height 15
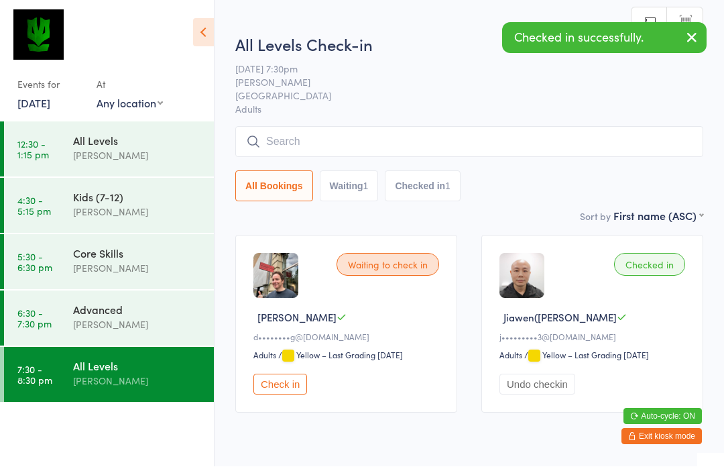
scroll to position [1, 0]
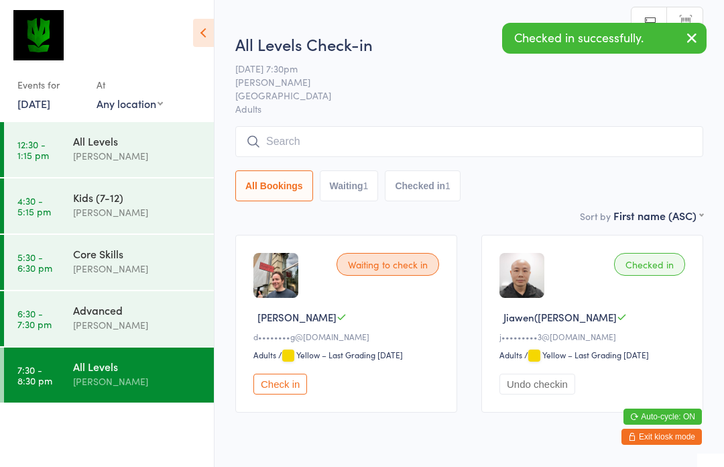
click at [283, 394] on button "Check in" at bounding box center [280, 383] width 54 height 21
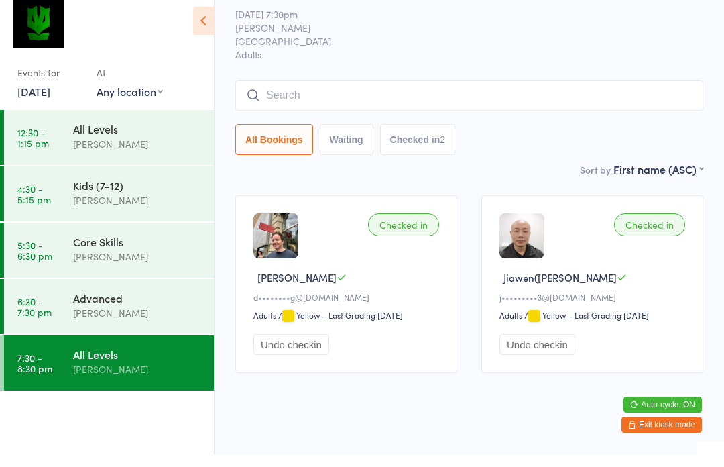
scroll to position [0, 0]
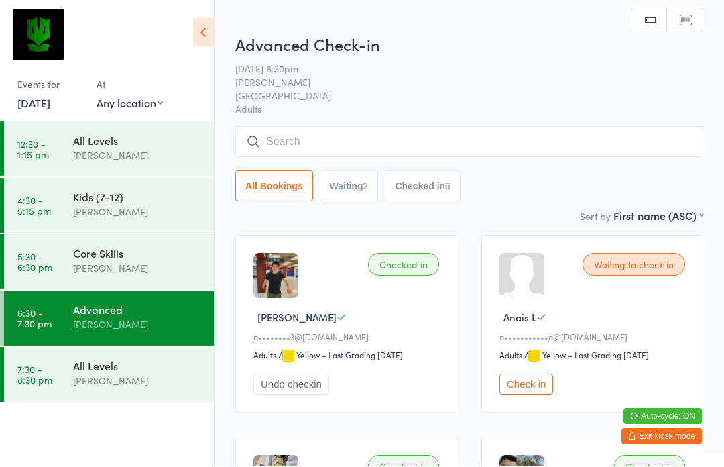
scroll to position [1, 0]
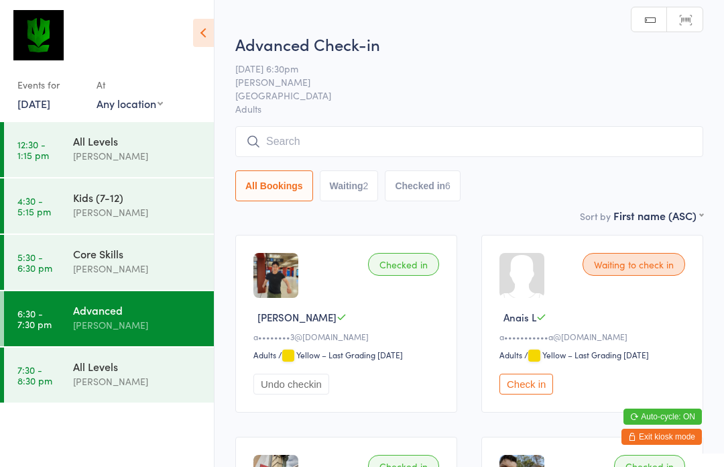
click at [115, 322] on div "[PERSON_NAME]" at bounding box center [137, 324] width 129 height 15
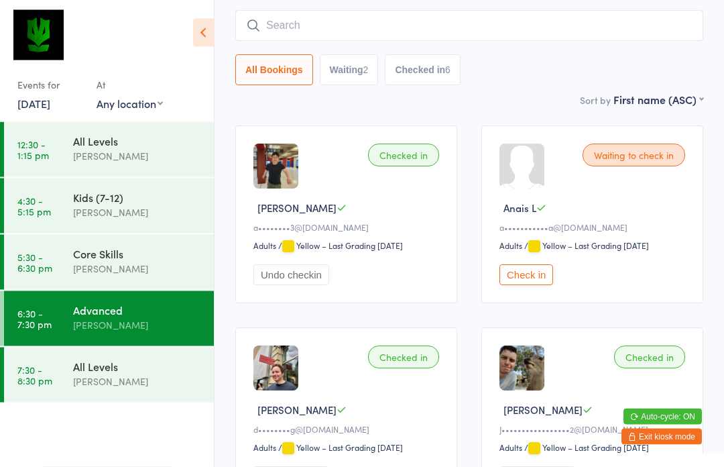
scroll to position [0, 0]
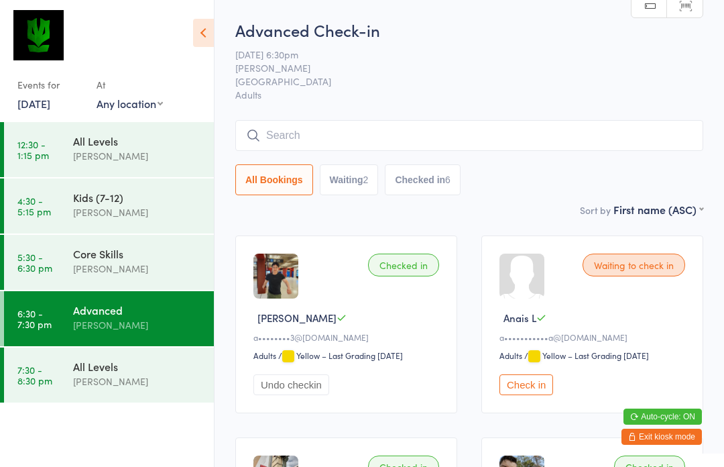
click at [440, 131] on input "search" at bounding box center [469, 135] width 468 height 31
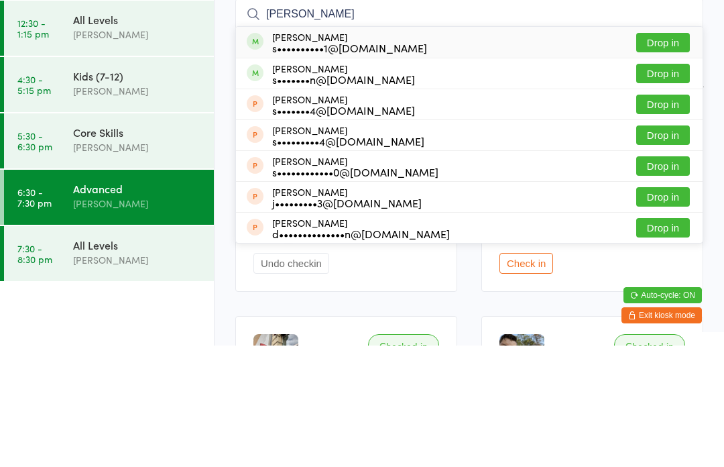
type input "Sarah chau"
click at [670, 154] on button "Drop in" at bounding box center [663, 163] width 54 height 19
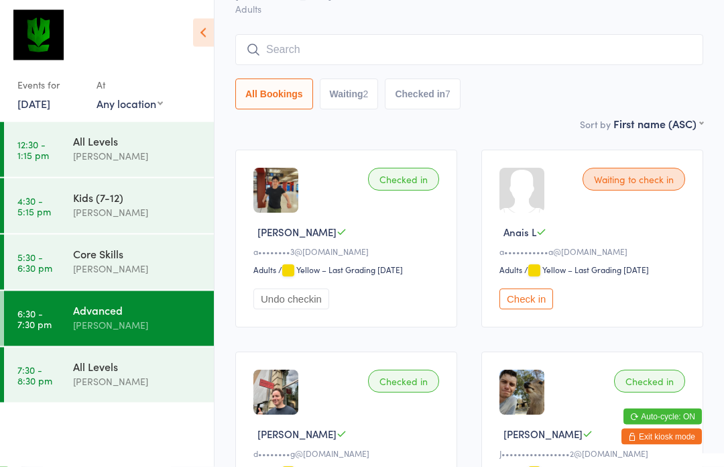
scroll to position [30, 0]
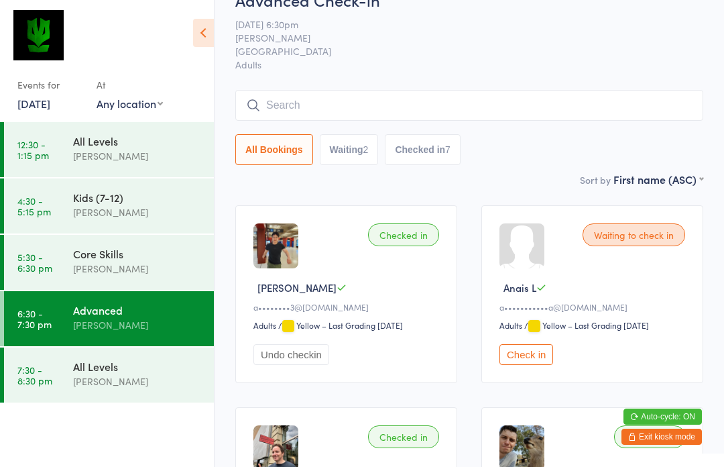
click at [377, 105] on input "search" at bounding box center [469, 105] width 468 height 31
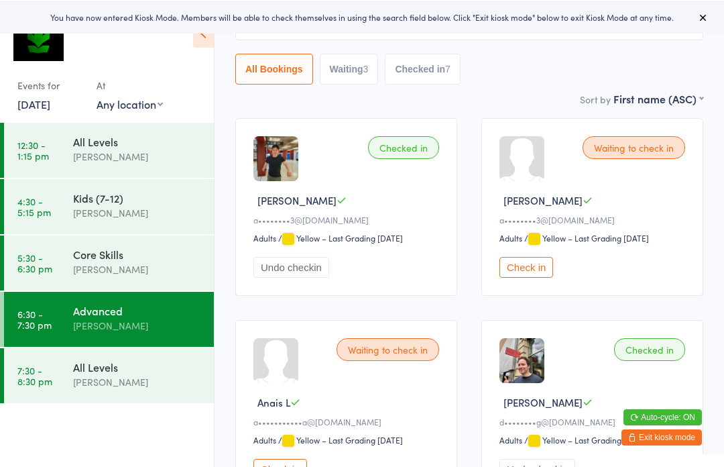
click at [540, 277] on button "Check in" at bounding box center [526, 266] width 54 height 21
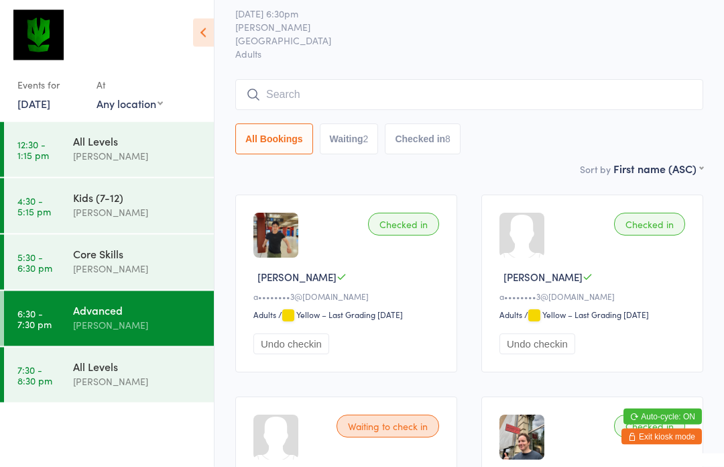
click at [631, 97] on input "search" at bounding box center [469, 95] width 468 height 31
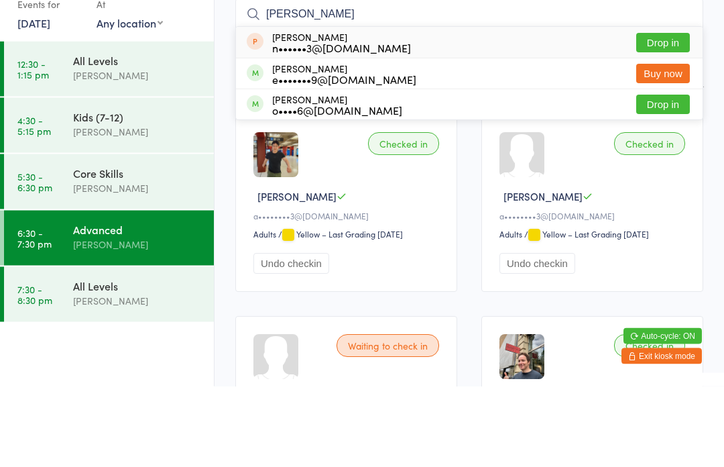
type input "[PERSON_NAME]"
click at [670, 176] on button "Drop in" at bounding box center [663, 185] width 54 height 19
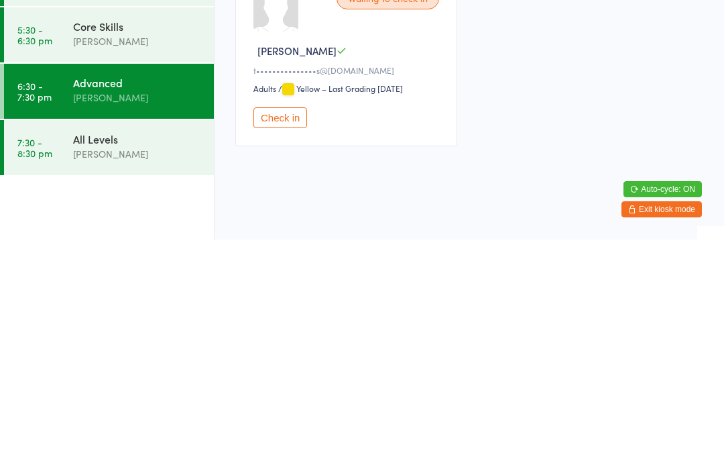
click at [280, 335] on button "Check in" at bounding box center [280, 345] width 54 height 21
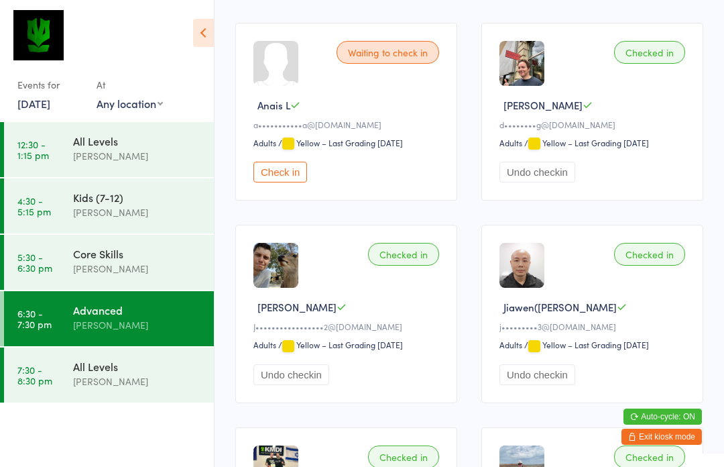
scroll to position [413, 0]
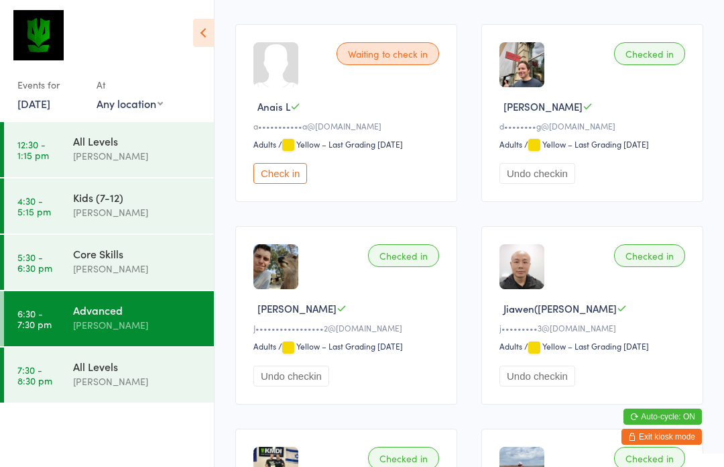
click at [136, 369] on div "All Levels" at bounding box center [137, 366] width 129 height 15
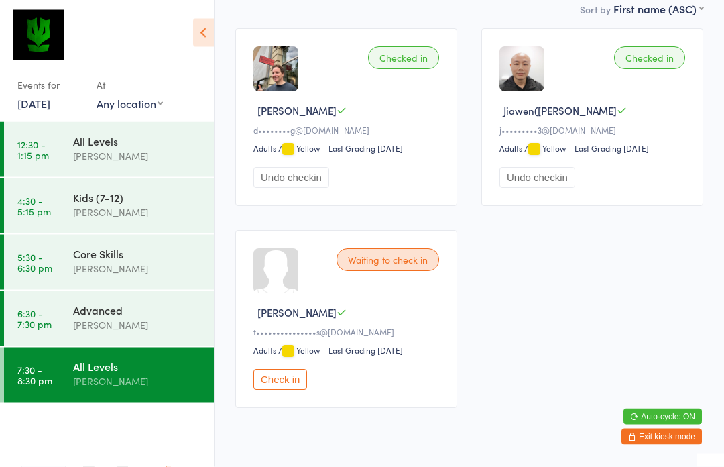
scroll to position [215, 0]
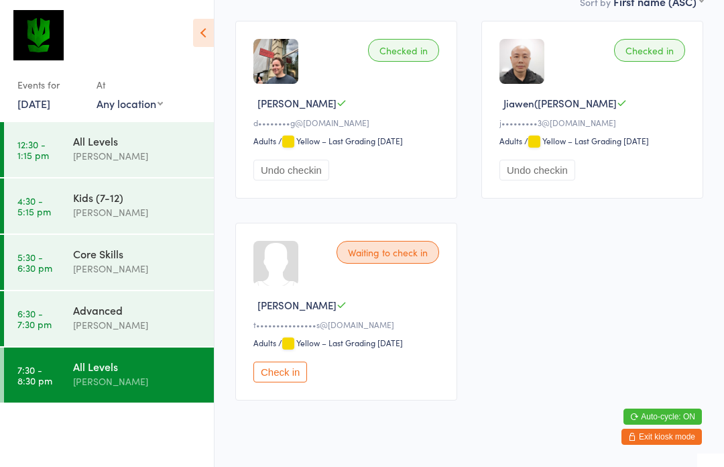
click at [174, 263] on div "[PERSON_NAME]" at bounding box center [137, 268] width 129 height 15
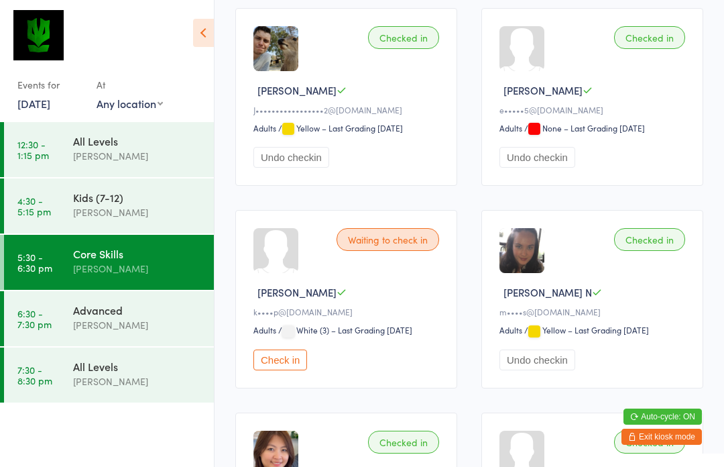
scroll to position [410, 0]
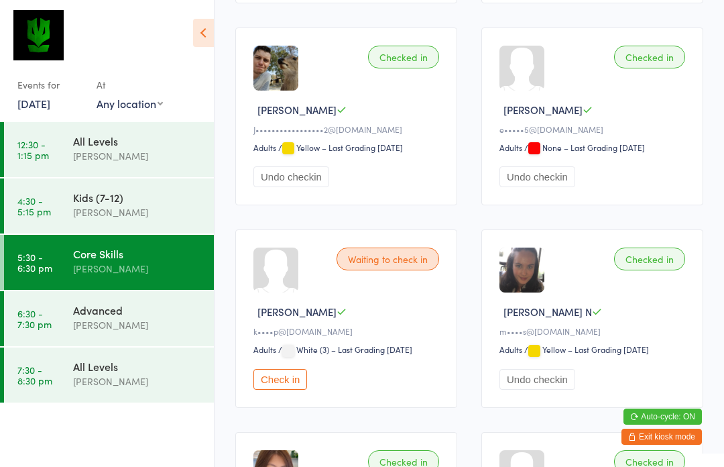
click at [185, 316] on div "Advanced" at bounding box center [137, 309] width 129 height 15
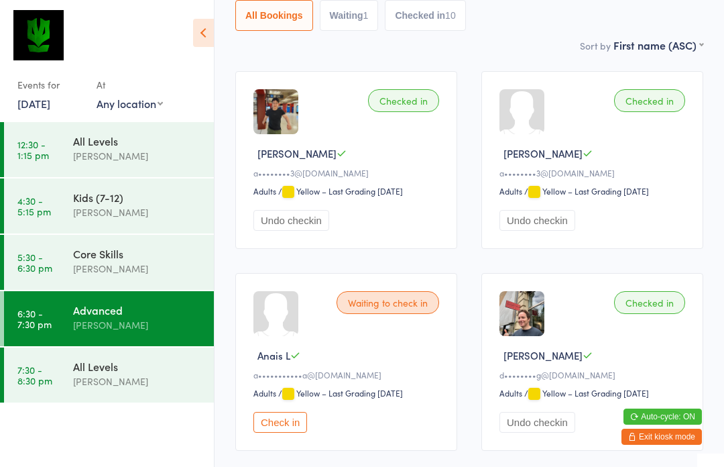
scroll to position [168, 0]
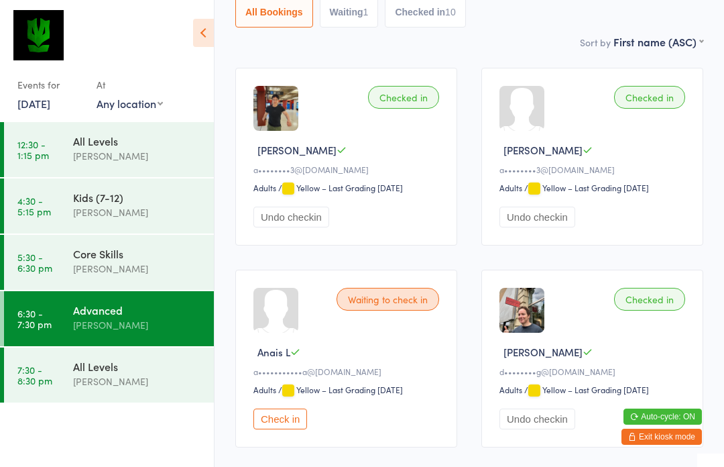
click at [290, 429] on button "Check in" at bounding box center [280, 418] width 54 height 21
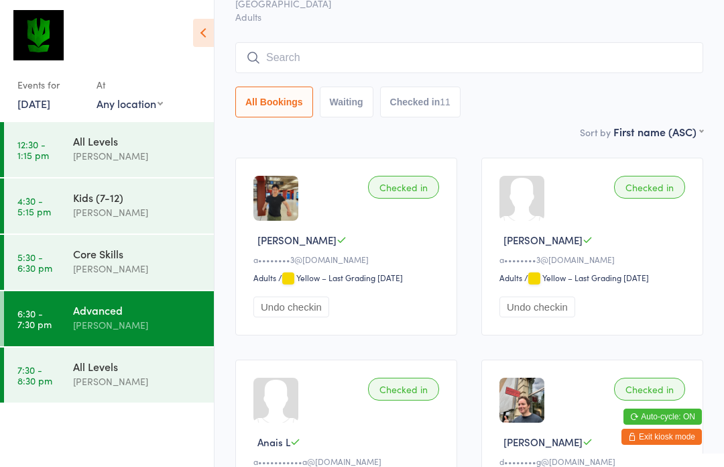
click at [585, 51] on input "search" at bounding box center [469, 57] width 468 height 31
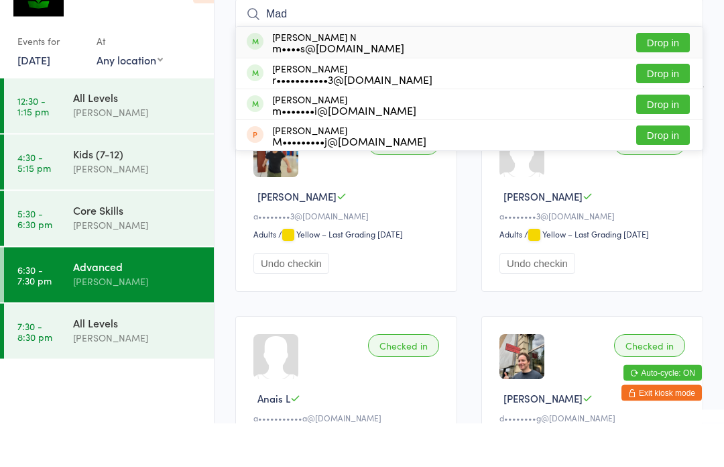
type input "Mad"
click at [676, 77] on button "Drop in" at bounding box center [663, 86] width 54 height 19
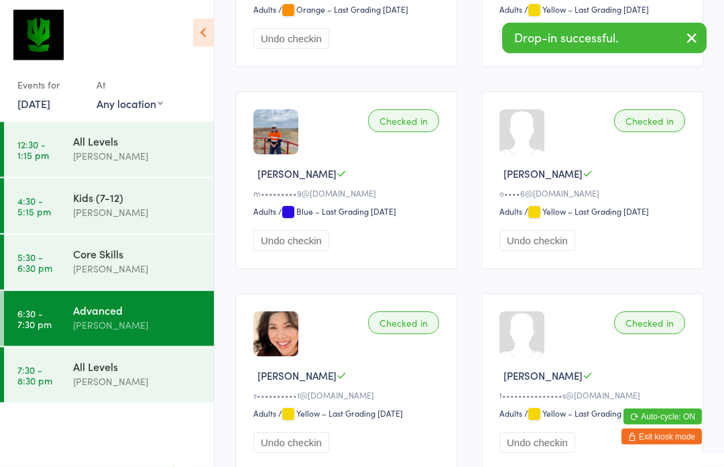
scroll to position [1036, 0]
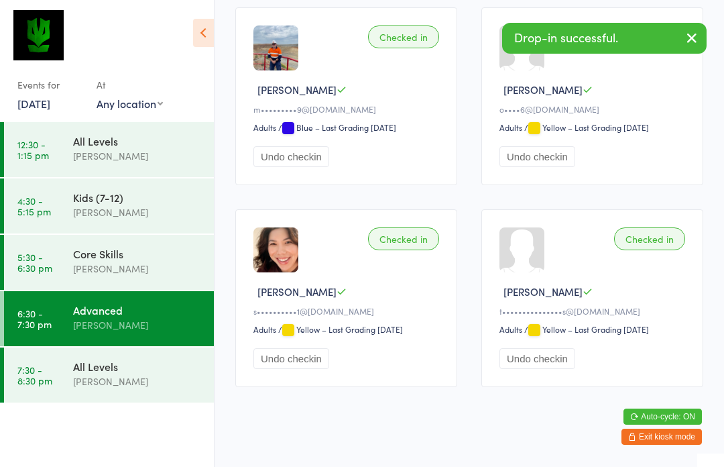
click at [45, 375] on time "7:30 - 8:30 pm" at bounding box center [34, 374] width 35 height 21
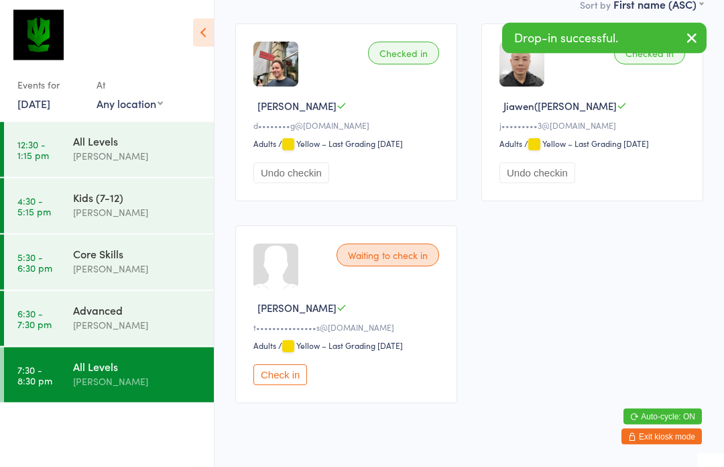
scroll to position [215, 0]
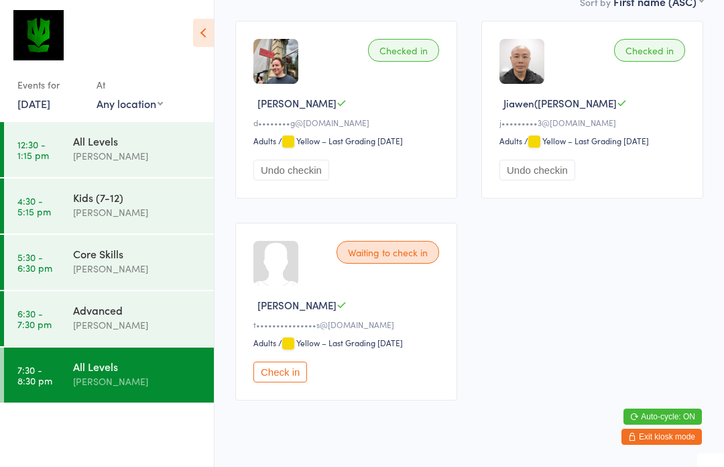
click at [40, 312] on time "6:30 - 7:30 pm" at bounding box center [34, 318] width 34 height 21
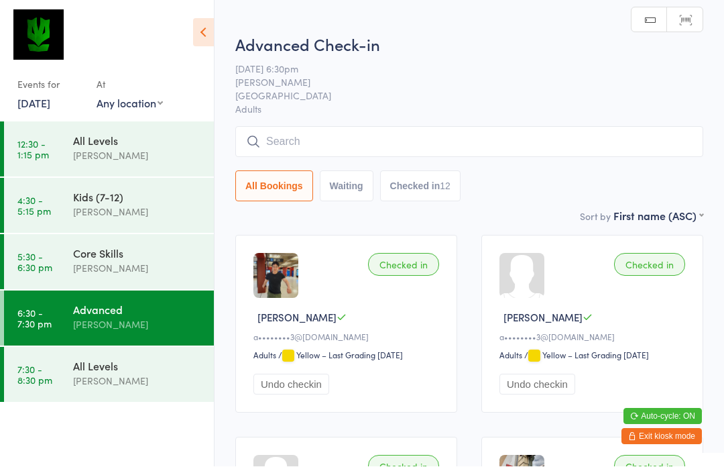
scroll to position [1, 0]
